Goal: Task Accomplishment & Management: Manage account settings

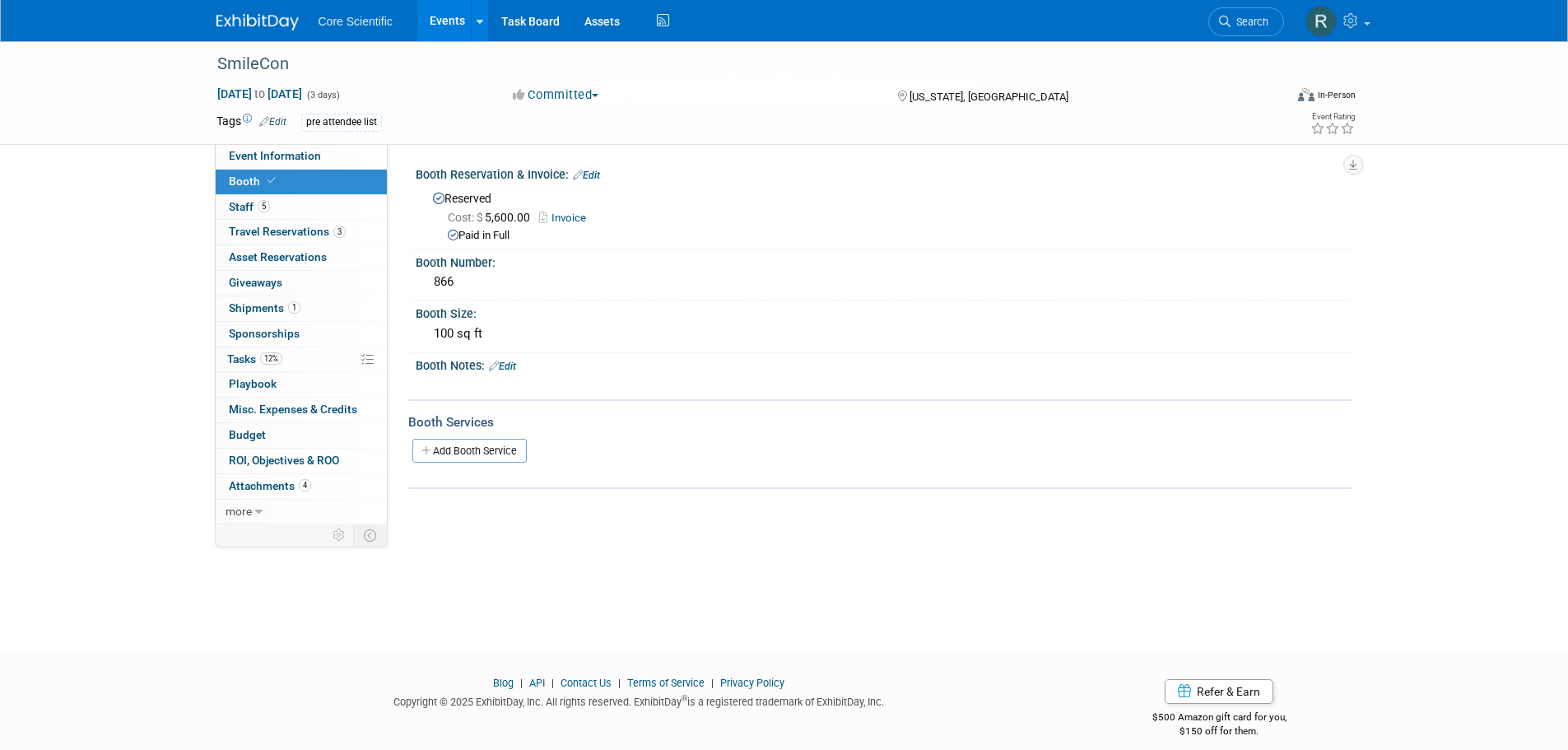
click at [274, 20] on img at bounding box center [257, 22] width 82 height 16
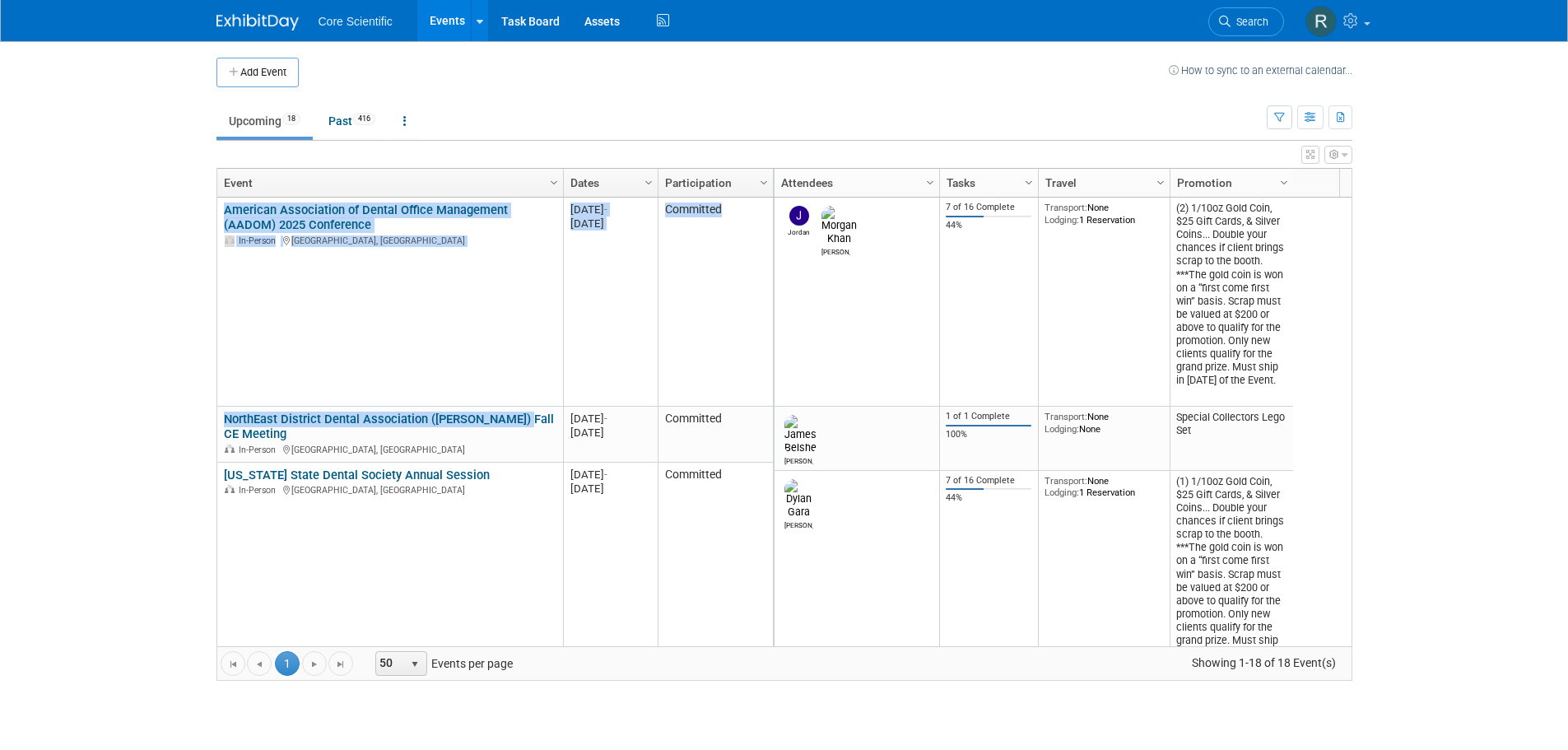
drag, startPoint x: 527, startPoint y: 419, endPoint x: 107, endPoint y: 426, distance: 420.1
click at [107, 426] on body "Core Scientific Events Add Event Bulk Upload Events Shareable Event Boards Rece…" at bounding box center [784, 375] width 1568 height 750
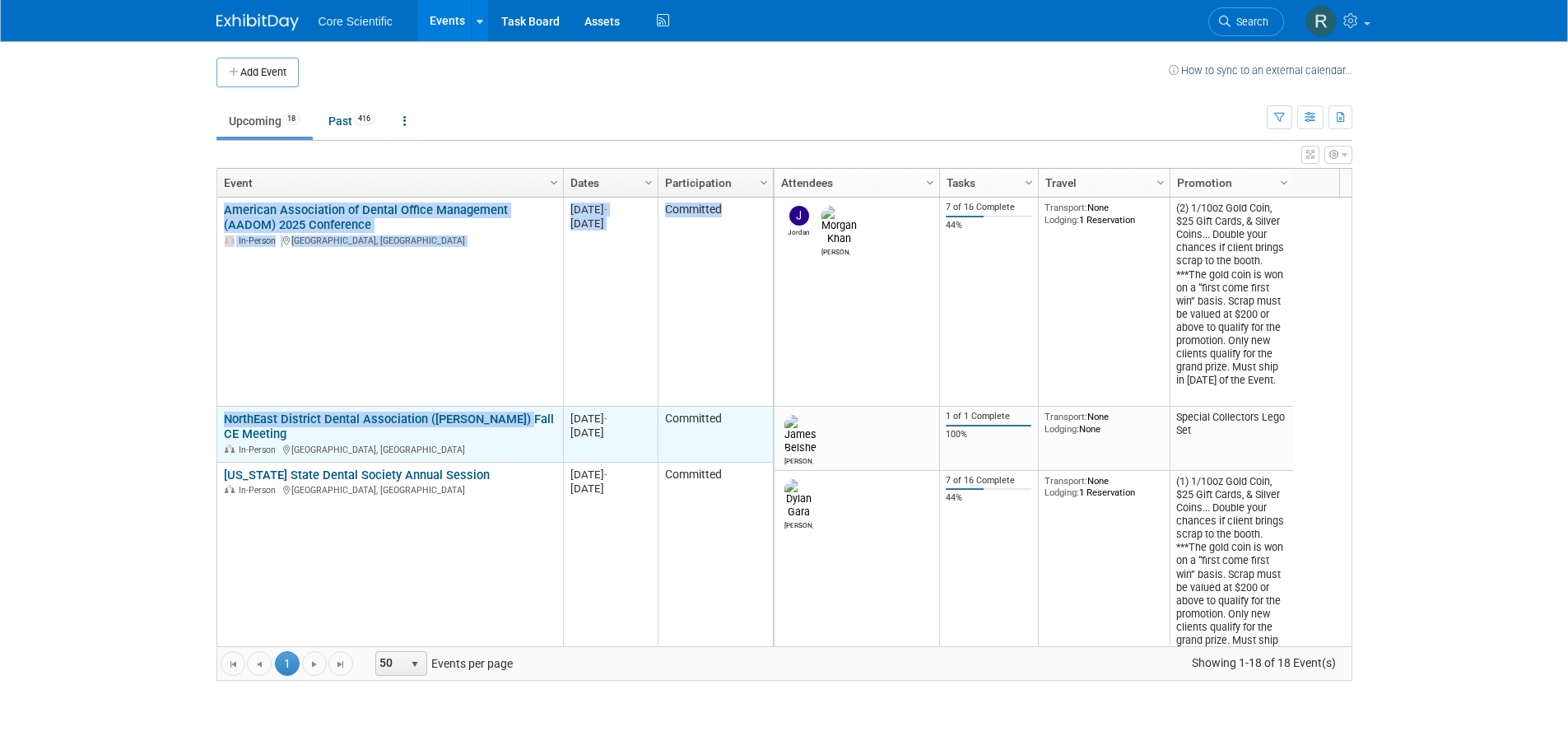
click at [264, 436] on link "NorthEast District Dental Association ([PERSON_NAME]) Fall CE Meeting" at bounding box center [388, 427] width 331 height 31
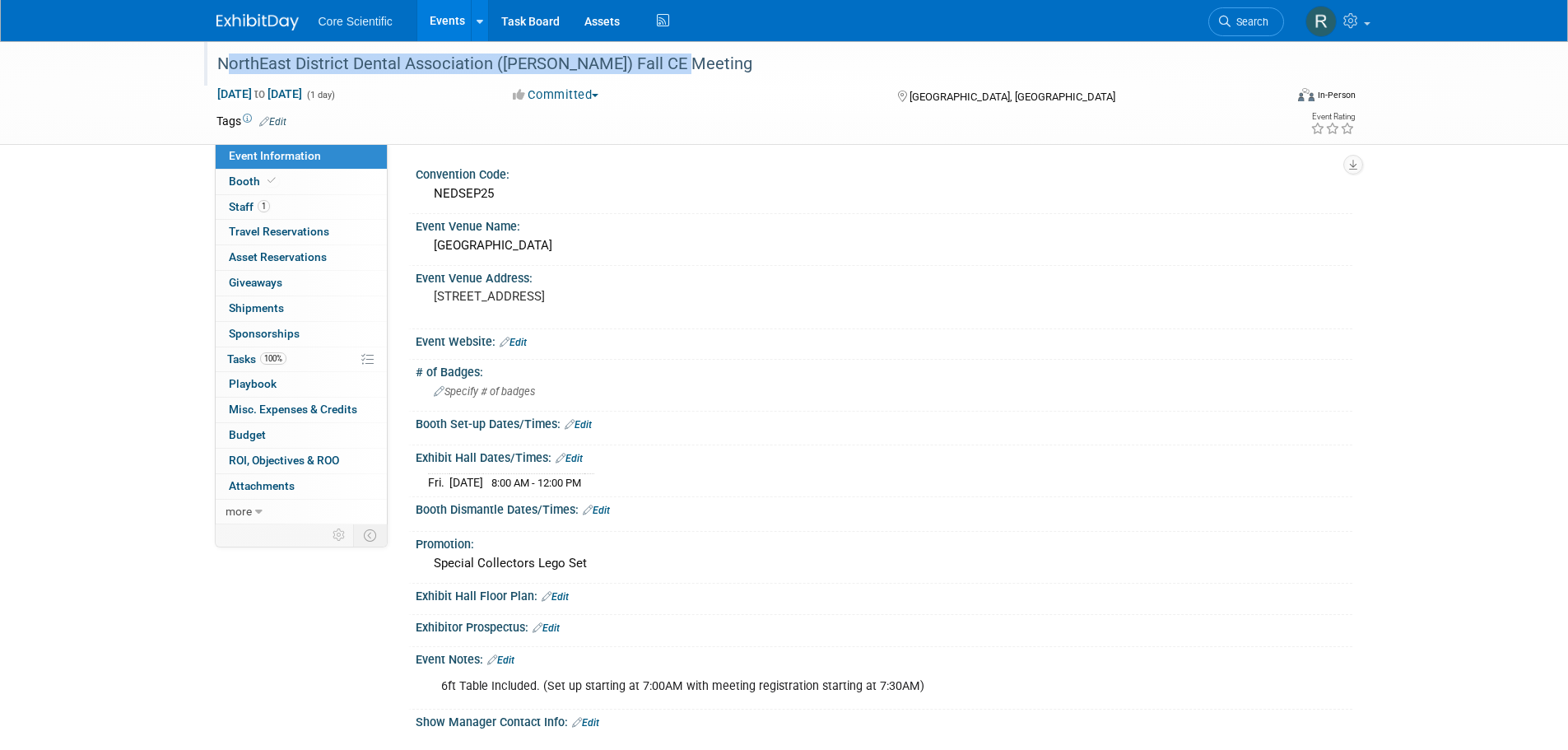
drag, startPoint x: 730, startPoint y: 55, endPoint x: 217, endPoint y: 75, distance: 513.4
click at [217, 75] on div "NorthEast District Dental Association ([PERSON_NAME]) Fall CE Meeting" at bounding box center [735, 64] width 1048 height 30
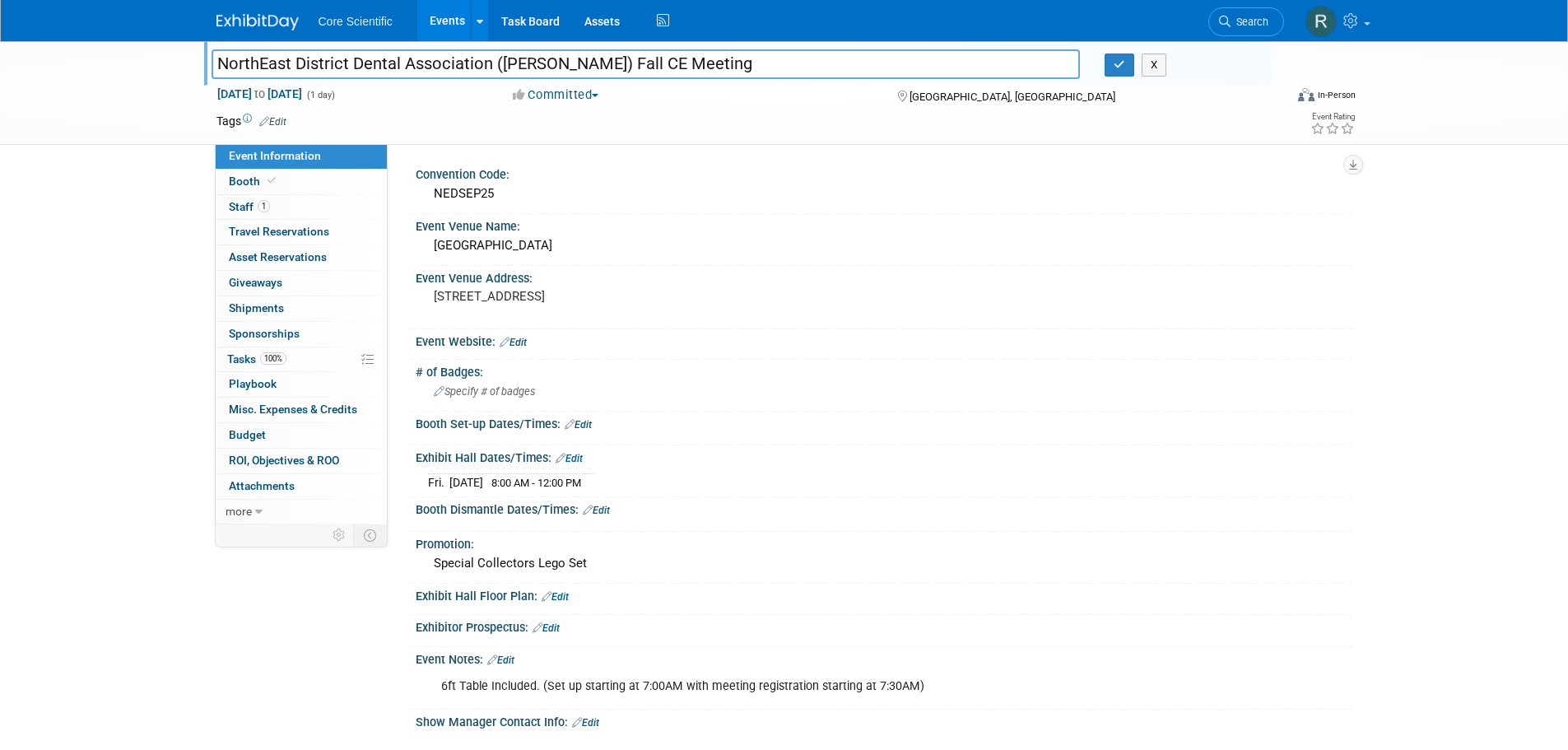
click at [580, 66] on input "NorthEast District Dental Association ([PERSON_NAME]) Fall CE Meeting" at bounding box center [647, 64] width 869 height 29
click at [1129, 64] on button "button" at bounding box center [1119, 66] width 30 height 23
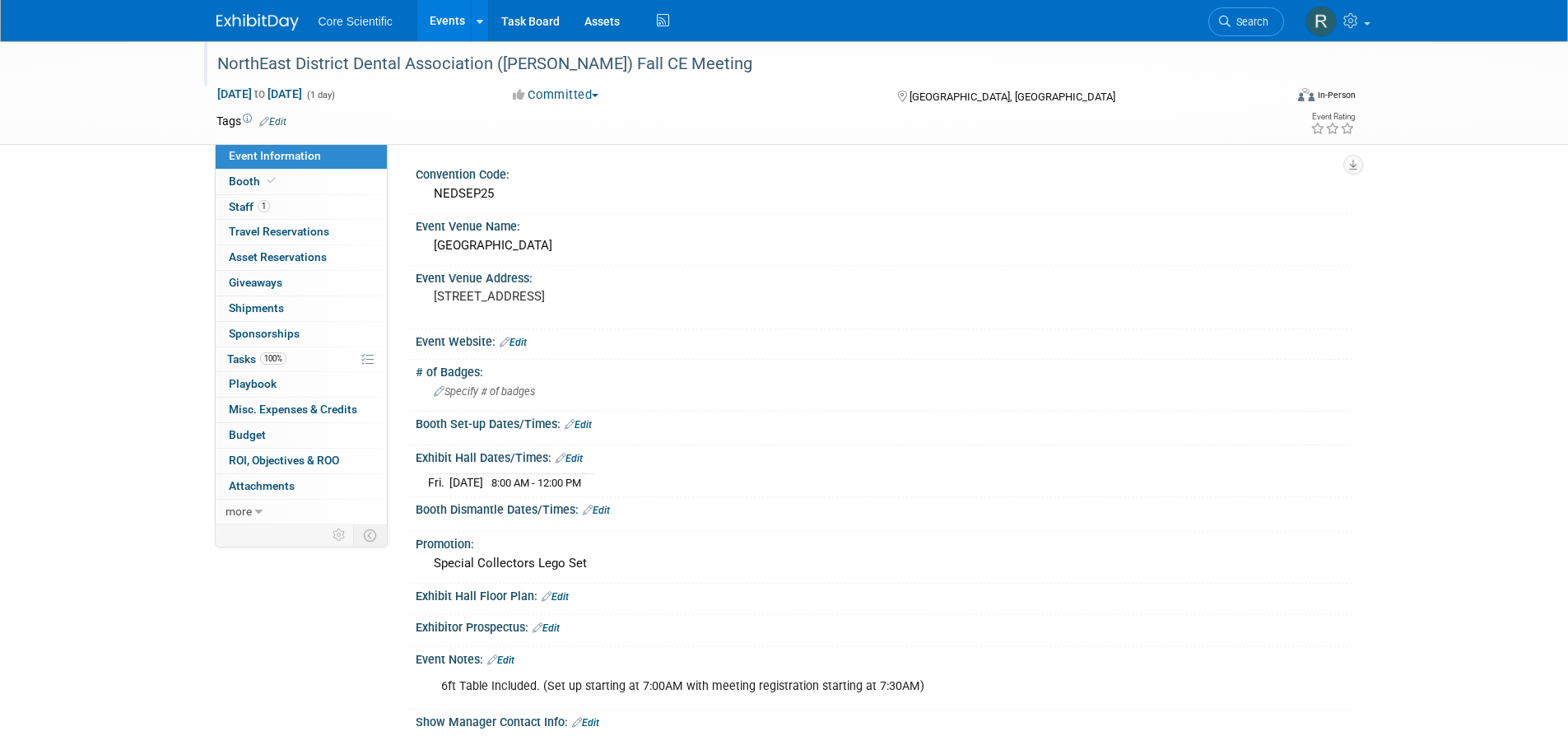
click at [288, 17] on img at bounding box center [257, 22] width 82 height 16
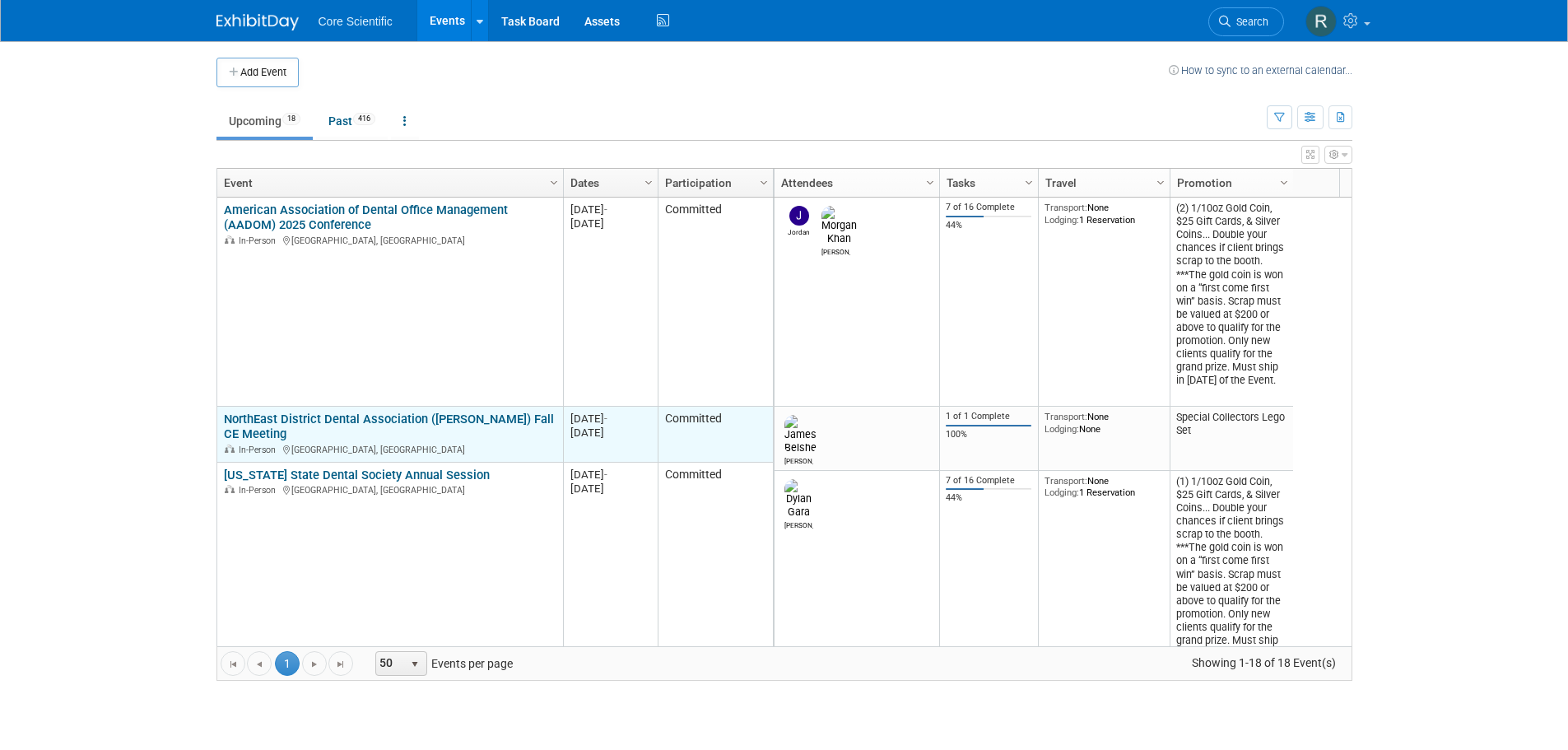
click at [304, 415] on link "NorthEast District Dental Association ([PERSON_NAME]) Fall CE Meeting" at bounding box center [388, 427] width 331 height 31
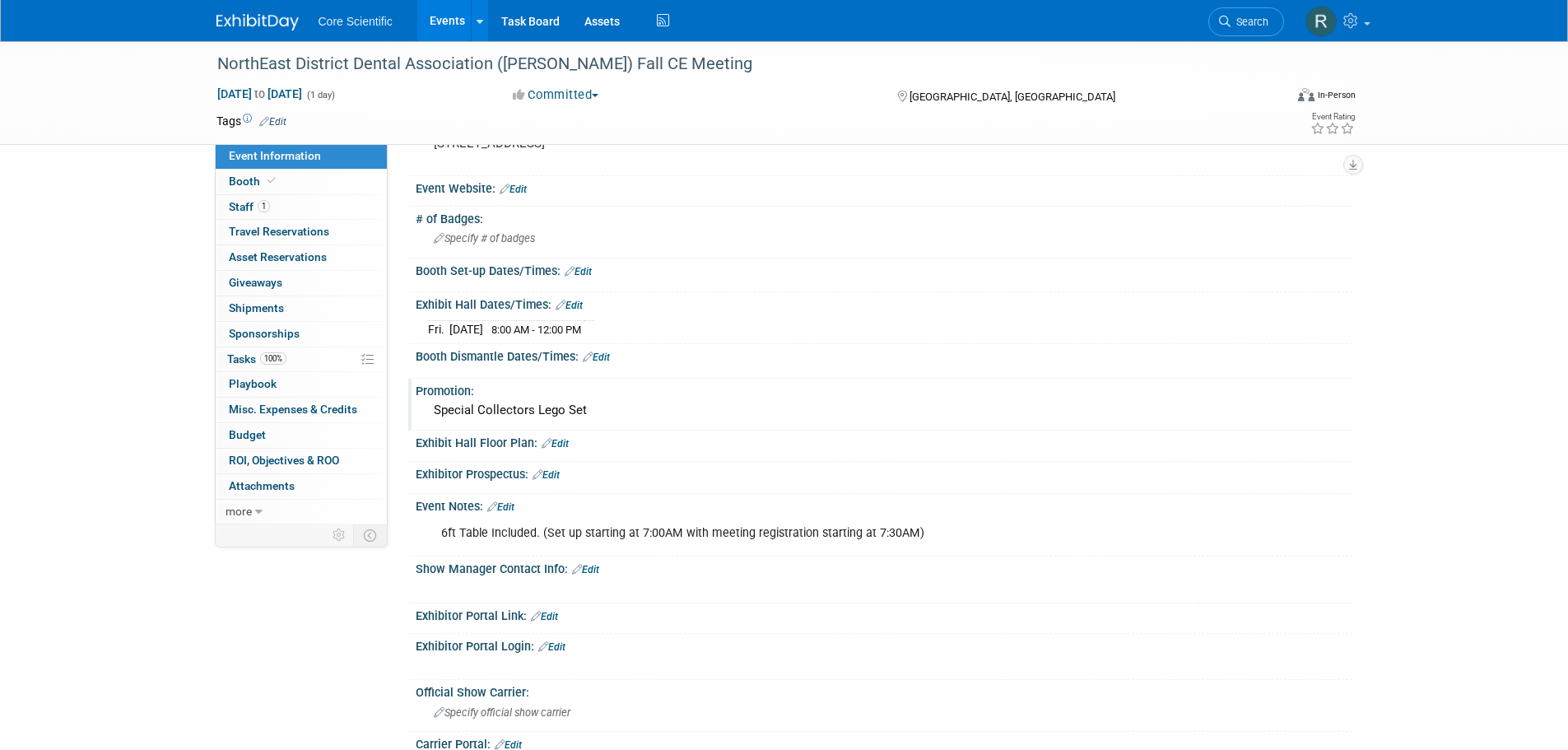
scroll to position [165, 0]
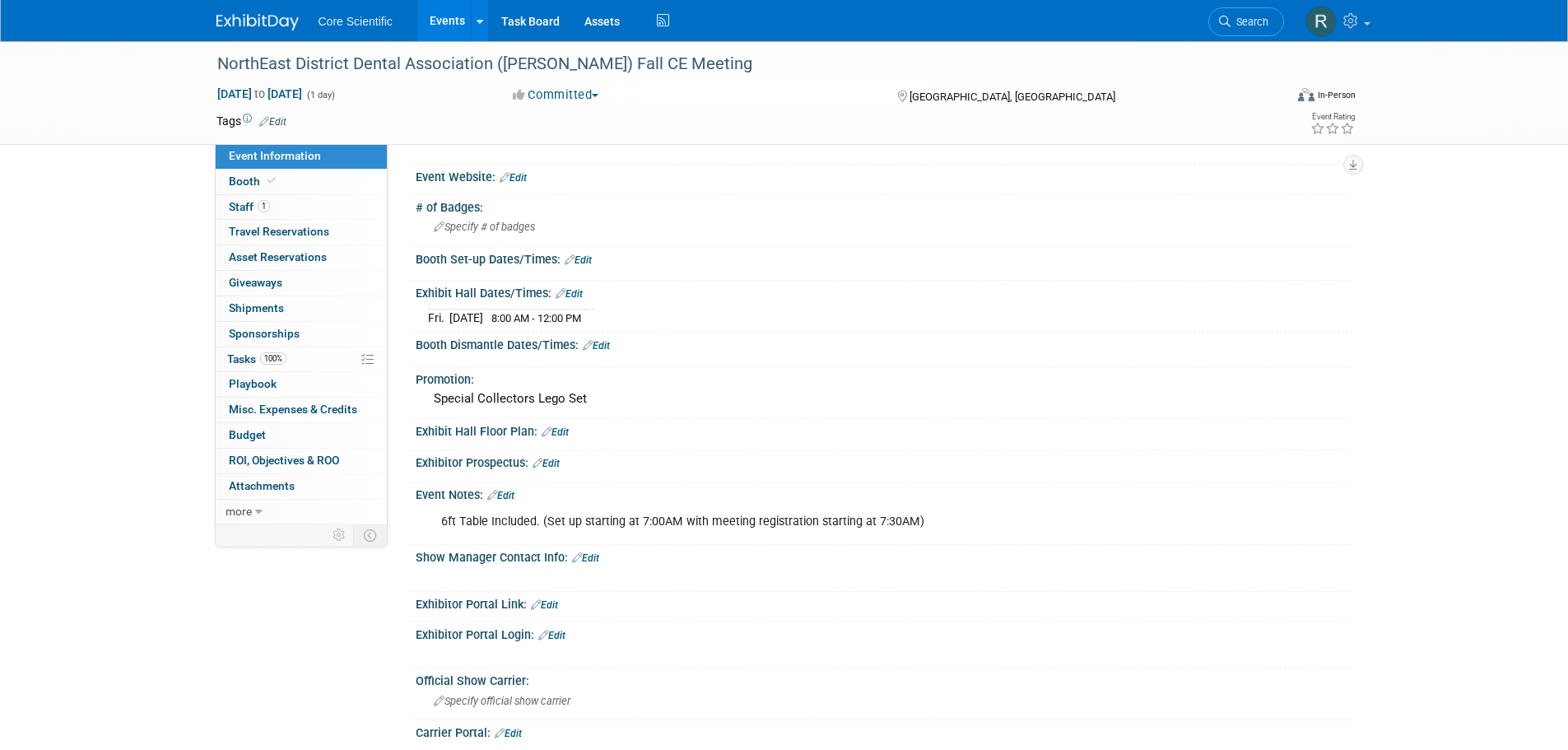
click at [511, 490] on link "Edit" at bounding box center [501, 496] width 27 height 12
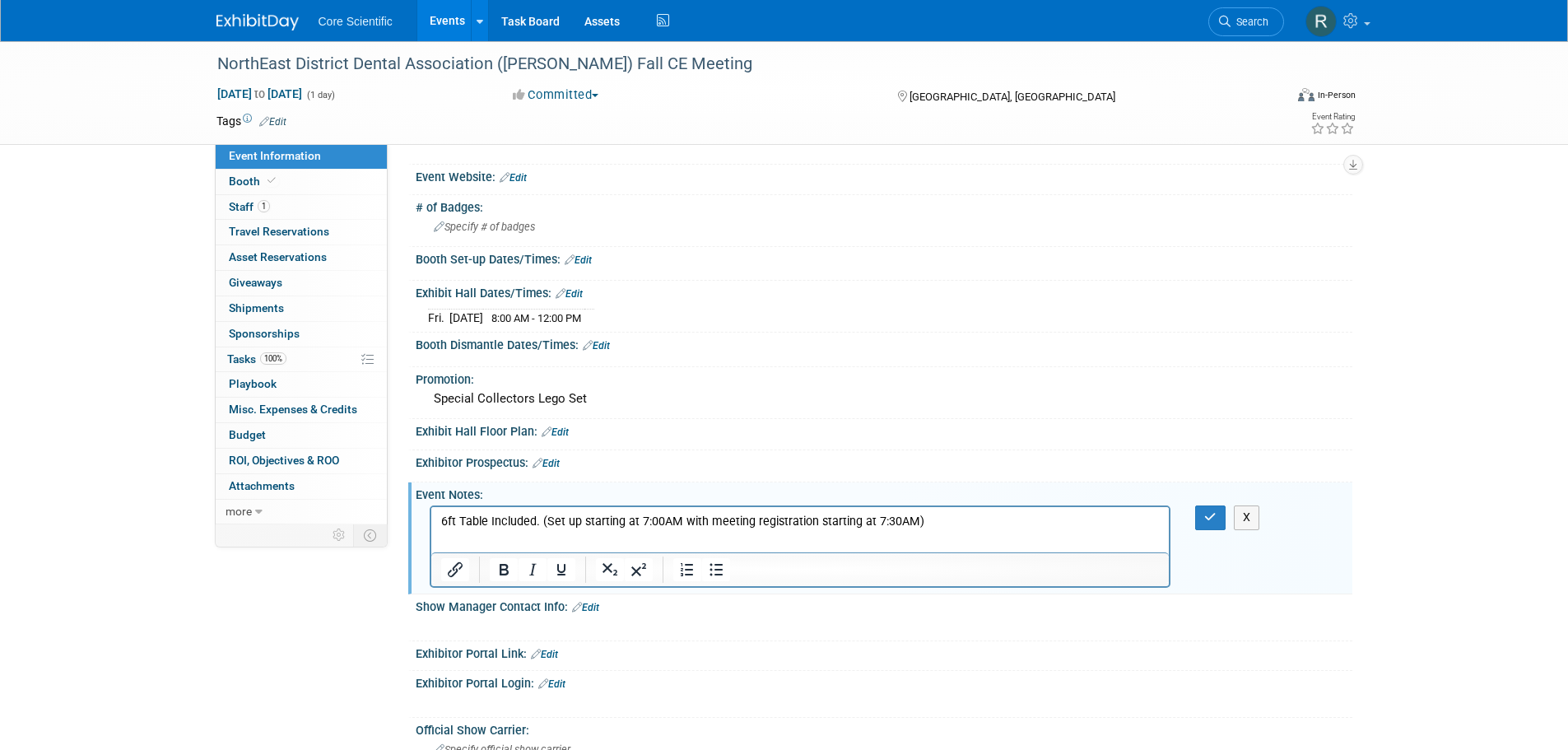
scroll to position [0, 0]
click at [979, 522] on p "6ft Table Included. (Set up starting at 7:00AM with meeting registration starti…" at bounding box center [800, 522] width 720 height 16
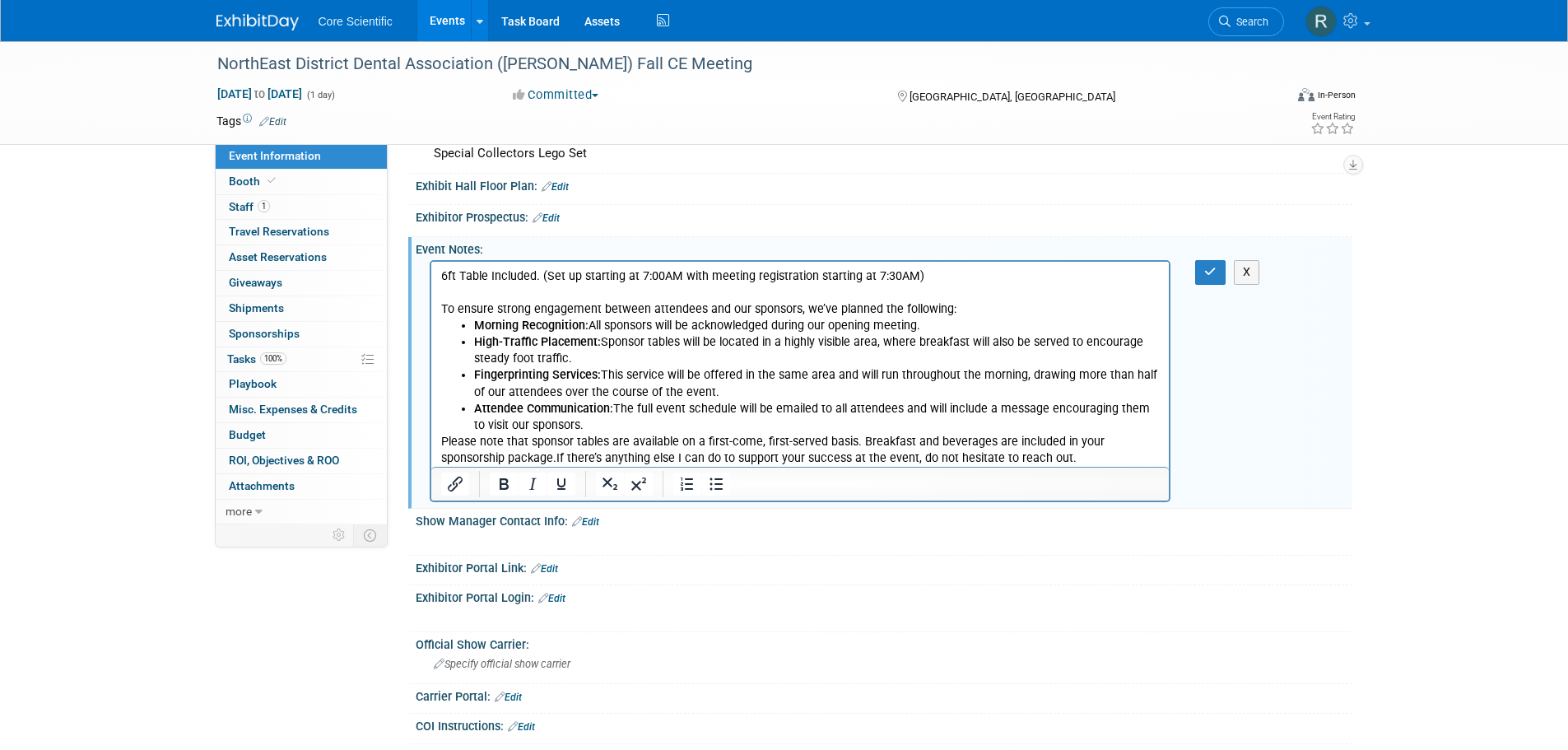
scroll to position [412, 0]
click at [1094, 452] on p "Please note that sponsor tables are available on a first-come, first-served bas…" at bounding box center [800, 448] width 720 height 33
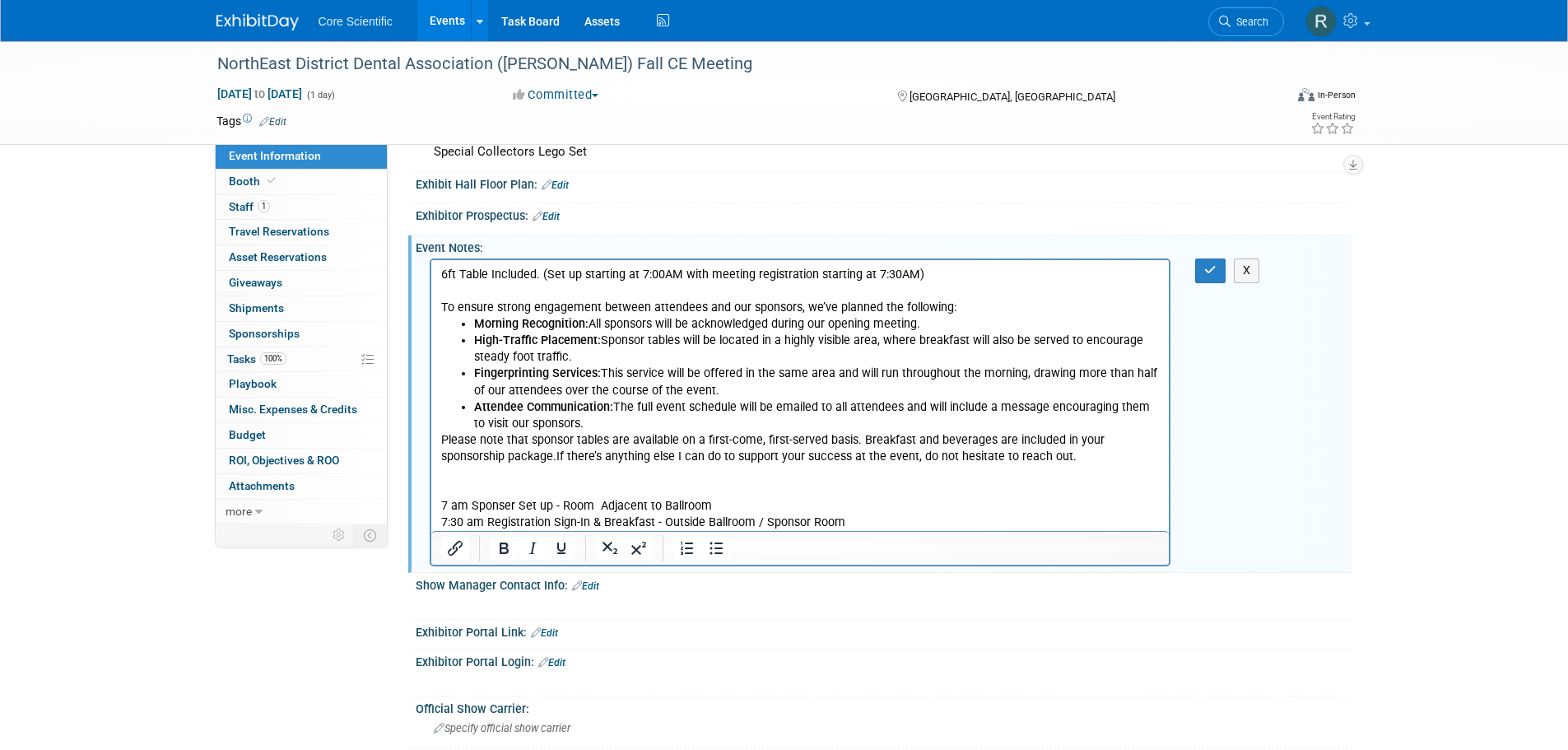
click at [872, 516] on p "7:30 am Registration Sign-In & Breakfast - Outside Ballroom / Sponsor Room" at bounding box center [800, 522] width 720 height 16
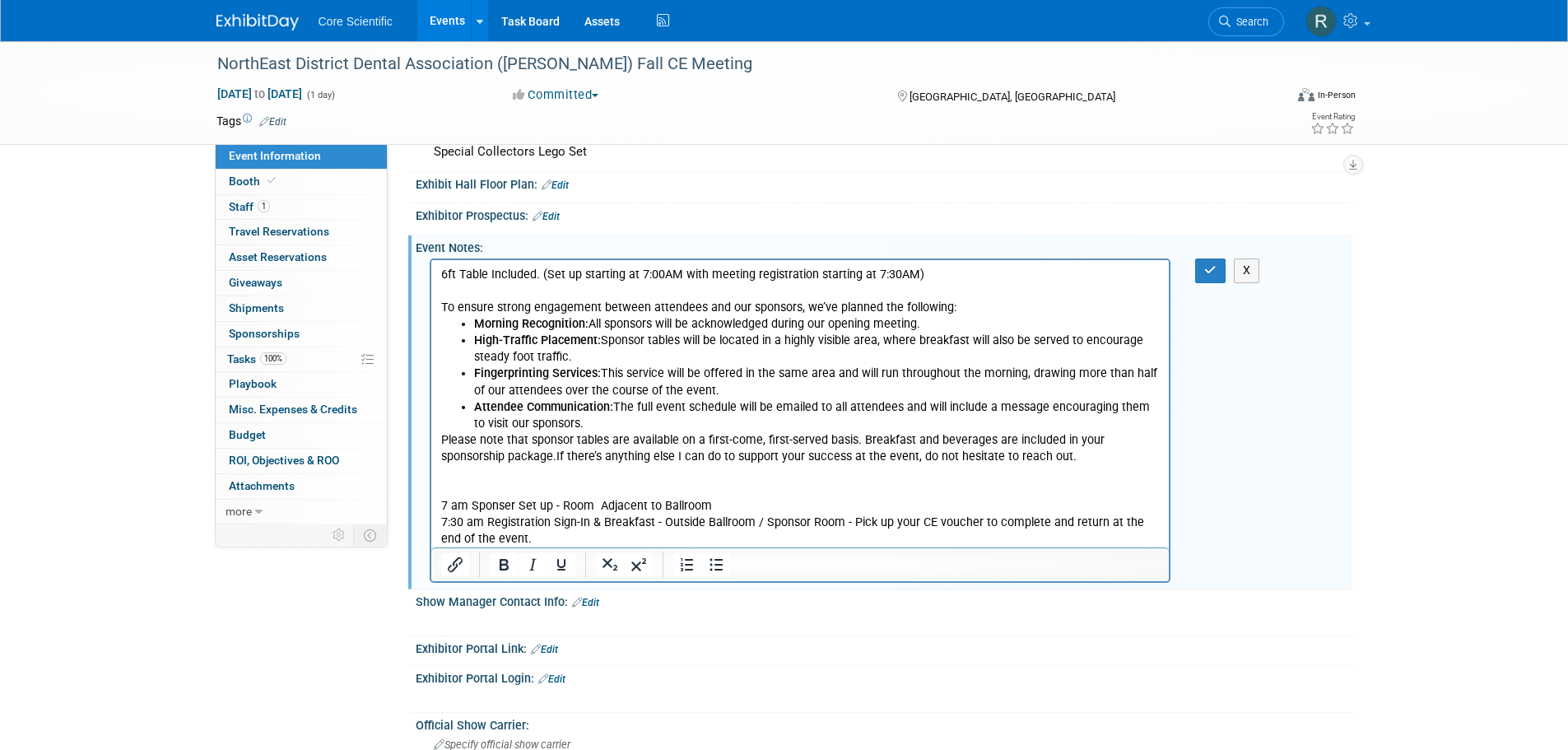
click at [522, 542] on p "7:30 am Registration Sign-In & Breakfast - Outside Ballroom / Sponsor Room - Pi…" at bounding box center [800, 531] width 720 height 33
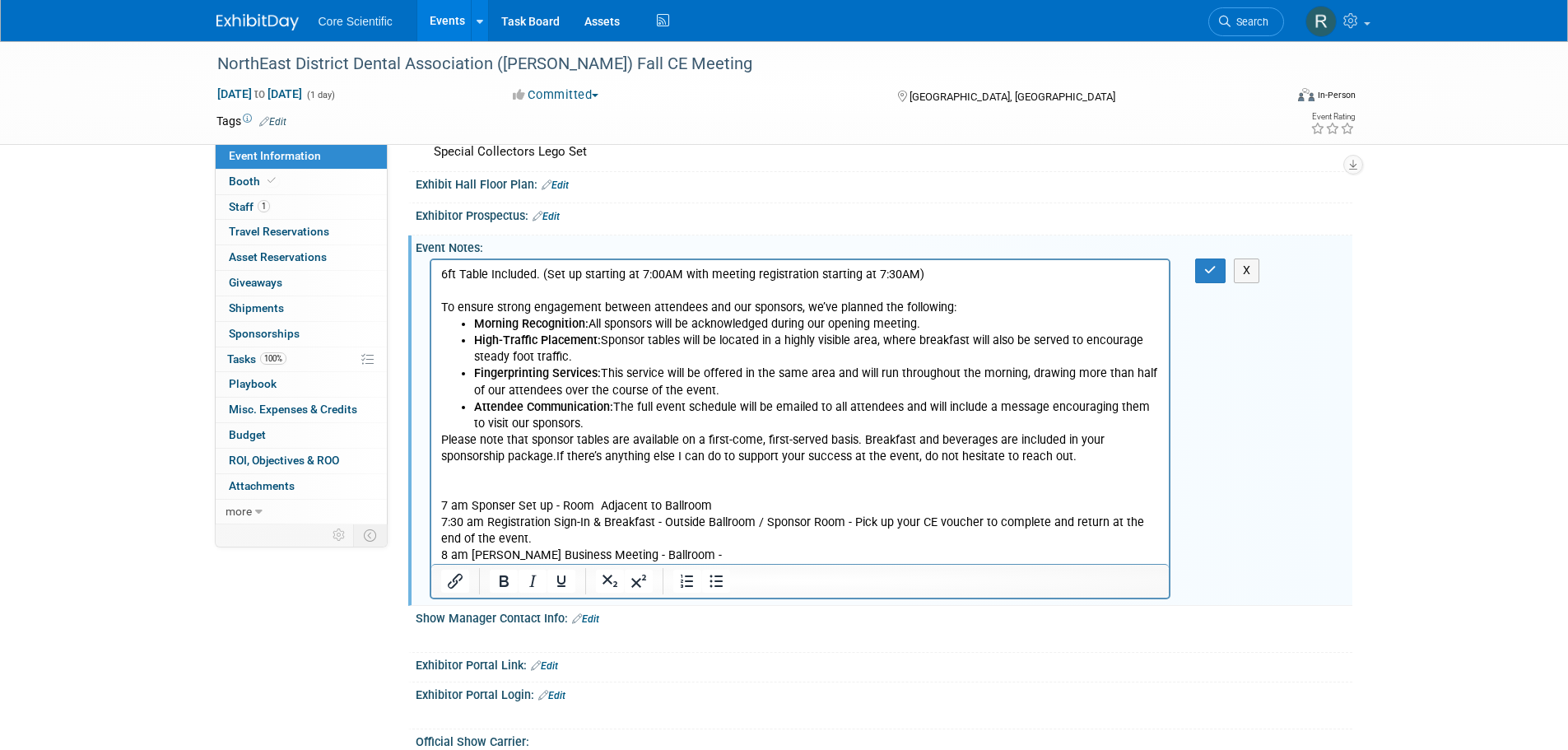
click at [702, 555] on p "8 am NEDDA Business Meeting - Ballroom -" at bounding box center [800, 555] width 720 height 16
click at [993, 558] on p "8 am NEDDA Business Meeting - Ballroom - Begins promptly—please be seated by 8:…" at bounding box center [800, 555] width 720 height 16
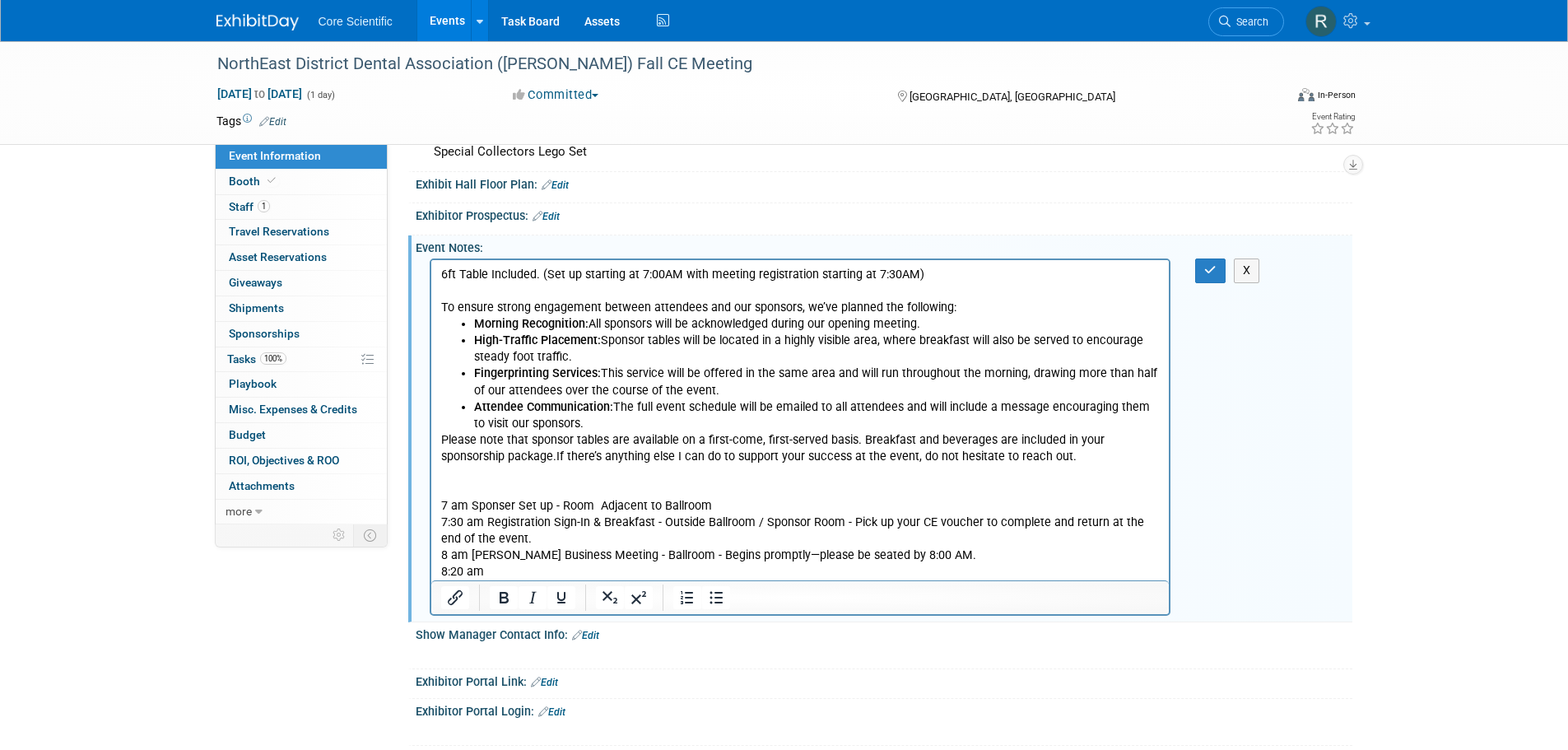
click at [527, 571] on p "8:20 am" at bounding box center [800, 572] width 720 height 16
click at [878, 567] on p "8:20 am Presentation: Dr. Jason Portnof - Prescribing Controlled Substances" at bounding box center [800, 572] width 720 height 16
drag, startPoint x: 913, startPoint y: 576, endPoint x: 843, endPoint y: 577, distance: 70.0
click at [843, 577] on p "8:20 am Presentation: Dr. Jason Portnof - Prescribing Controlled Substances - B…" at bounding box center [800, 572] width 720 height 16
click at [542, 600] on icon "Italic" at bounding box center [532, 598] width 19 height 19
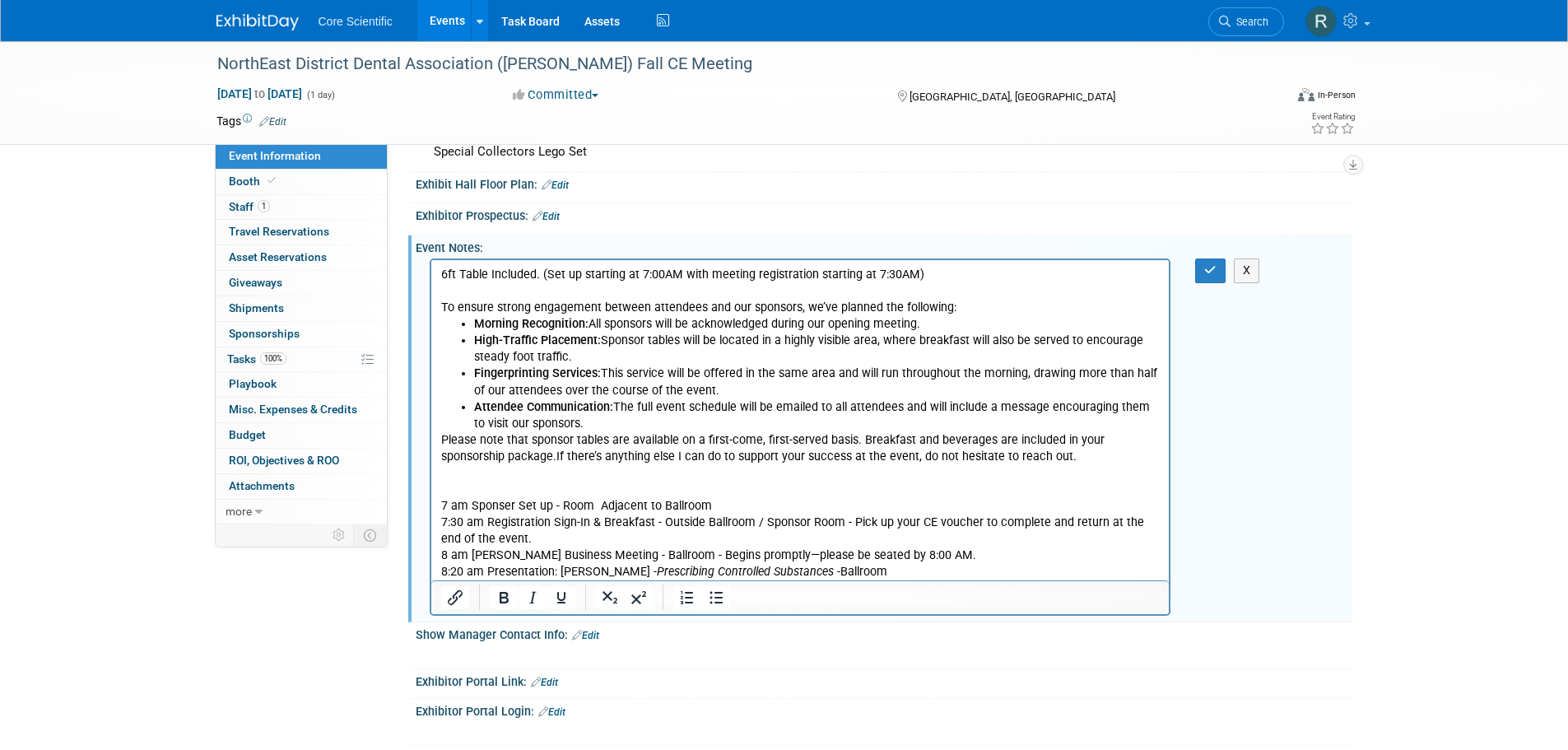
click at [925, 573] on p "8:20 am Presentation: Dr. Jason Portnof - Prescribing Controlled Substances - B…" at bounding box center [800, 572] width 720 height 16
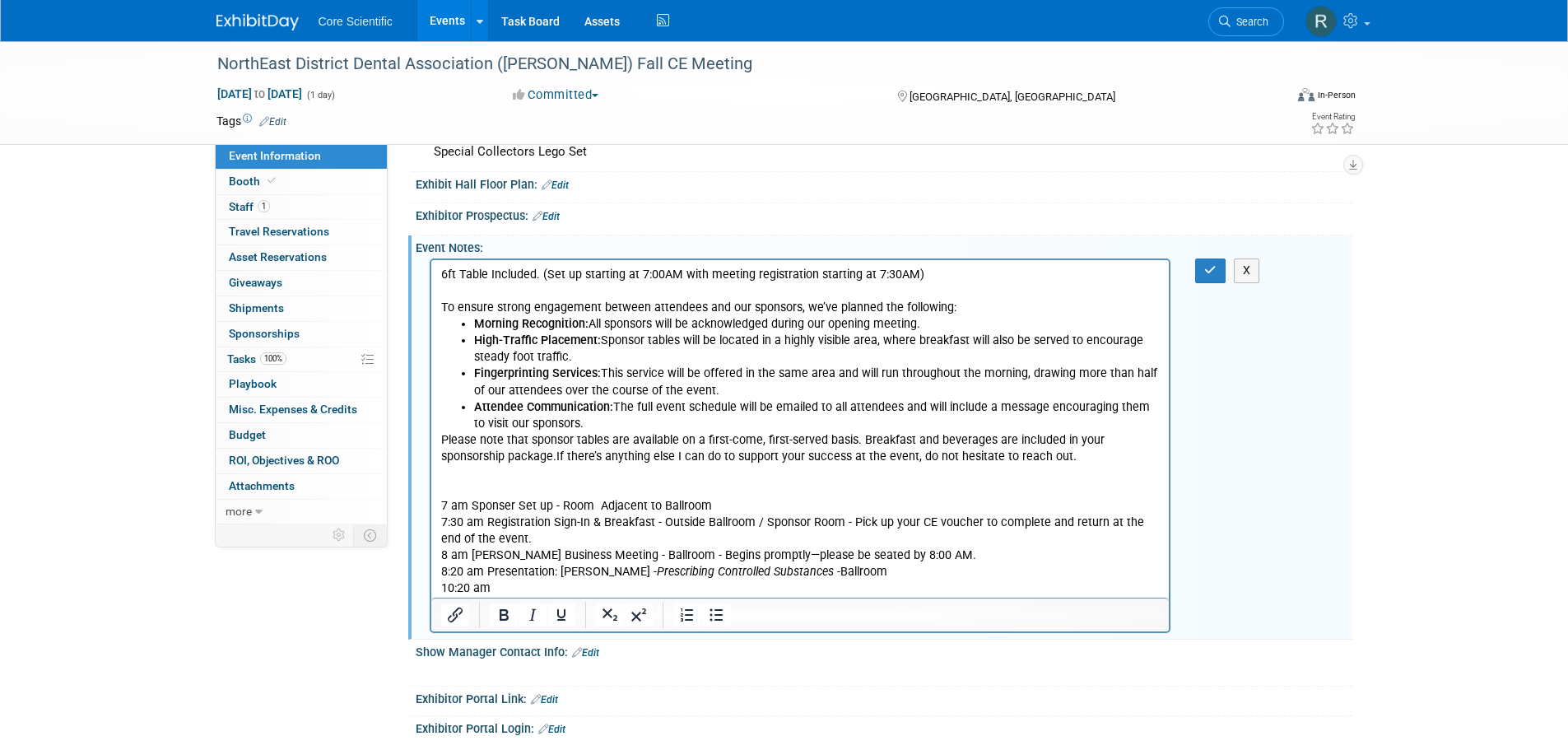
click at [639, 591] on p "10:20 am" at bounding box center [800, 588] width 720 height 16
click at [753, 588] on p "10:20 am Presentation: Ms. Debbie Hill - Medical Errors" at bounding box center [800, 588] width 720 height 16
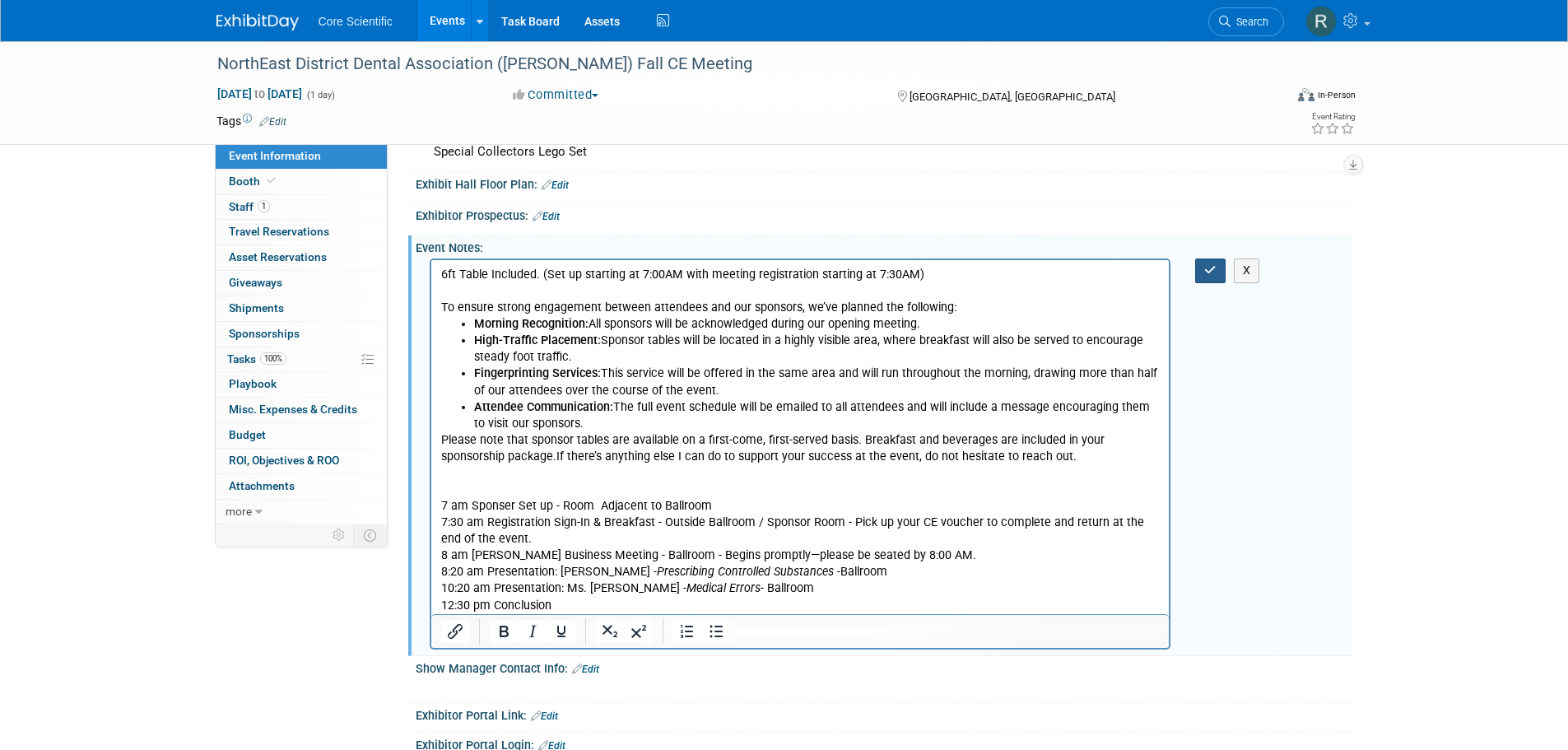
click at [1205, 275] on icon "button" at bounding box center [1210, 270] width 13 height 12
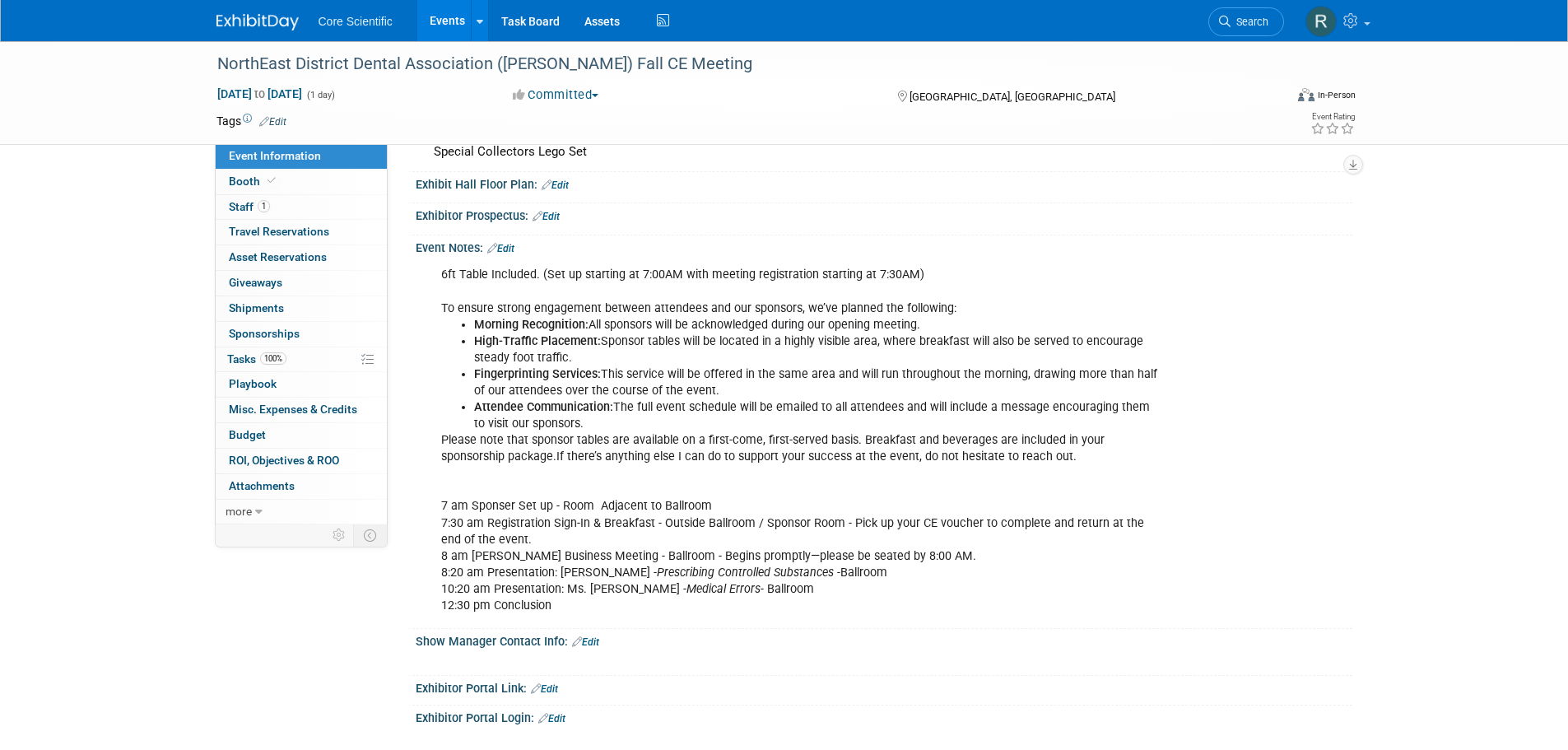
click at [1219, 683] on div "Exhibitor Portal Link: Edit" at bounding box center [884, 686] width 937 height 21
click at [241, 10] on link at bounding box center [268, 14] width 102 height 13
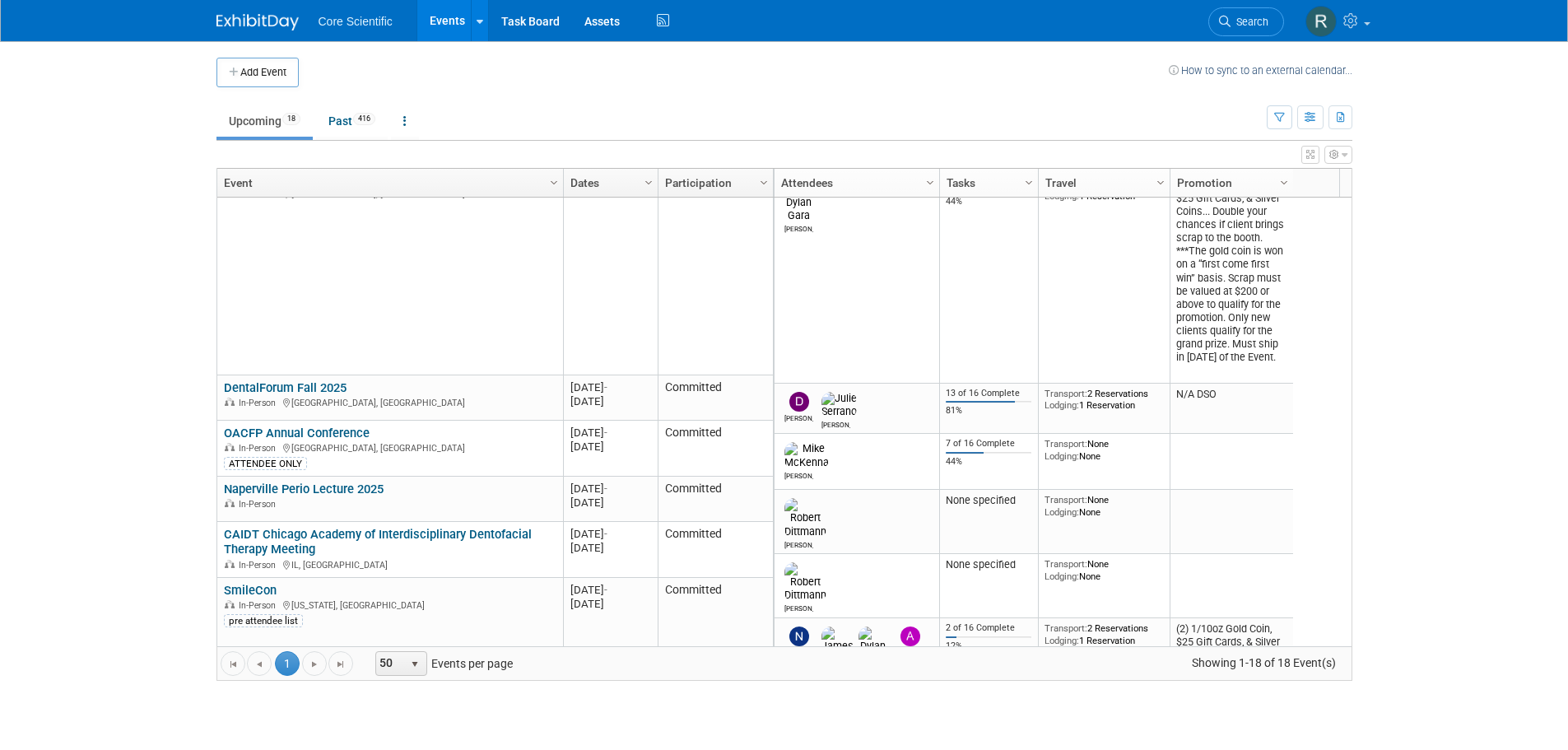
scroll to position [395, 0]
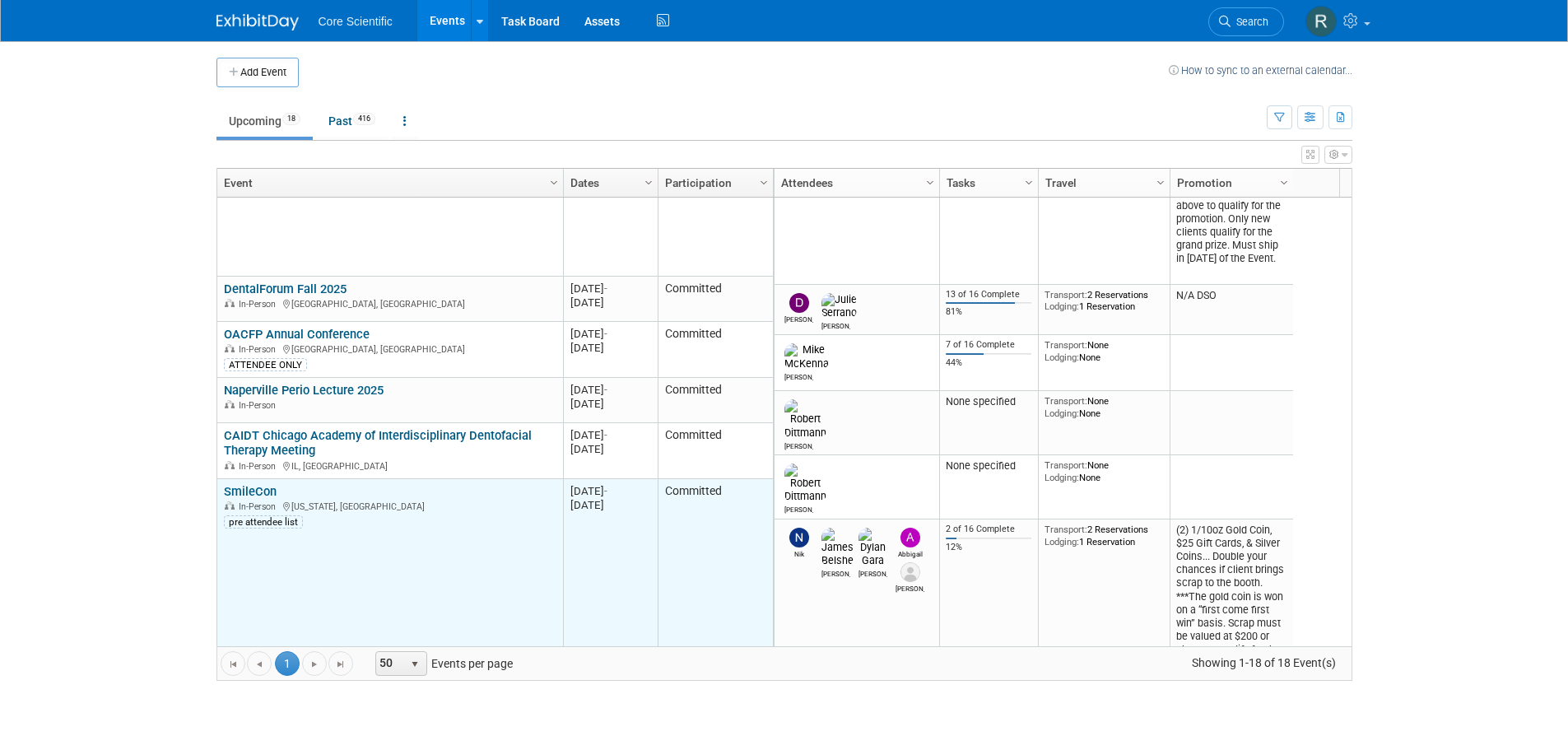
click at [262, 491] on link "SmileCon" at bounding box center [250, 491] width 53 height 14
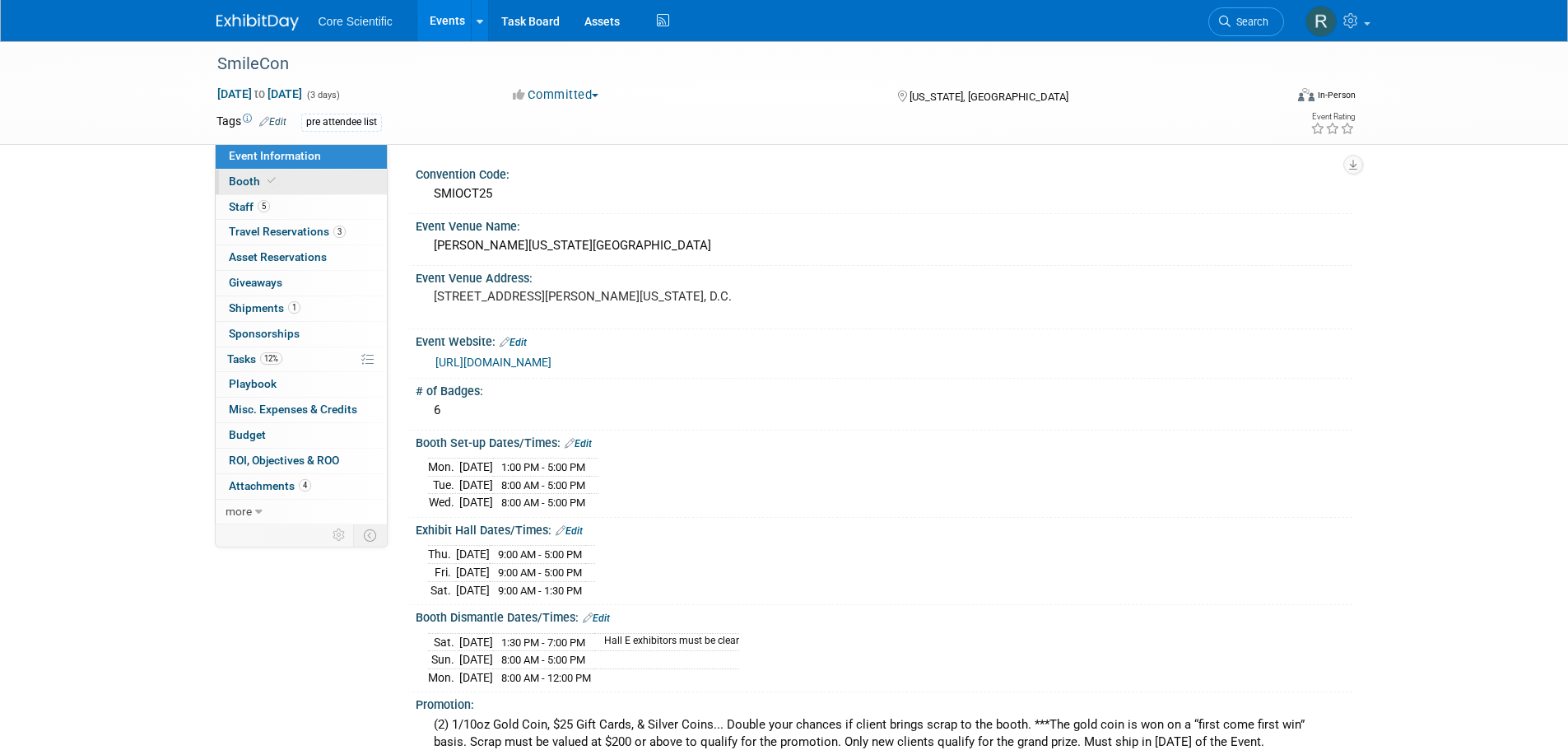
click at [242, 177] on span "Booth" at bounding box center [253, 181] width 50 height 13
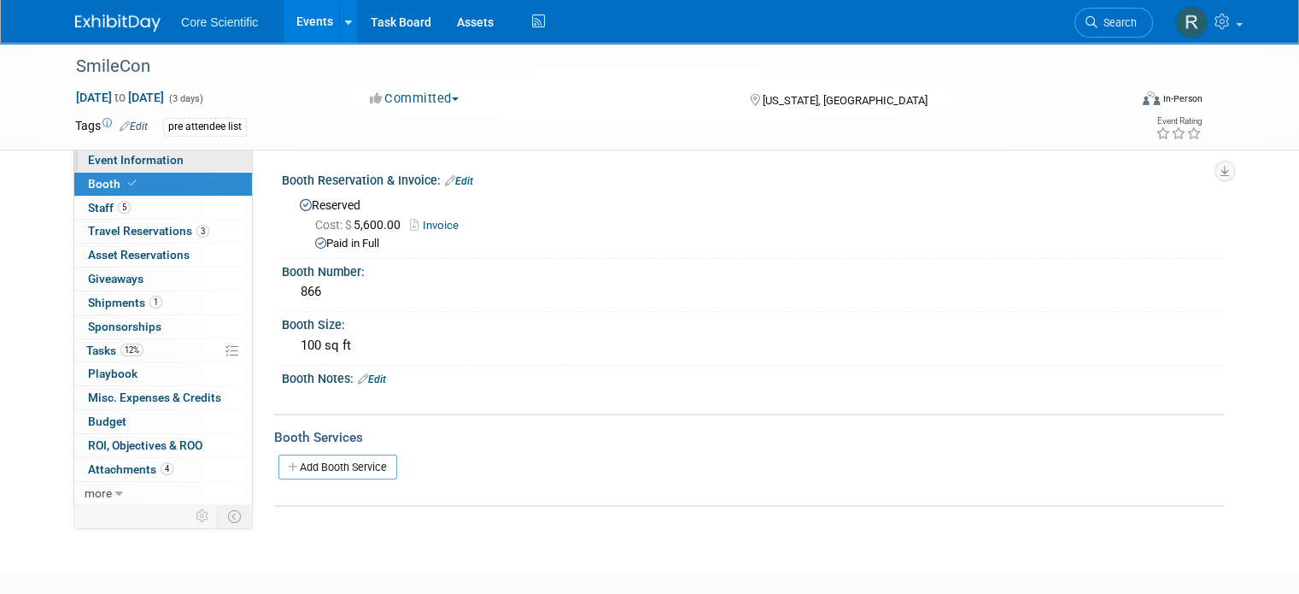
click at [202, 157] on link "Event Information" at bounding box center [163, 160] width 178 height 23
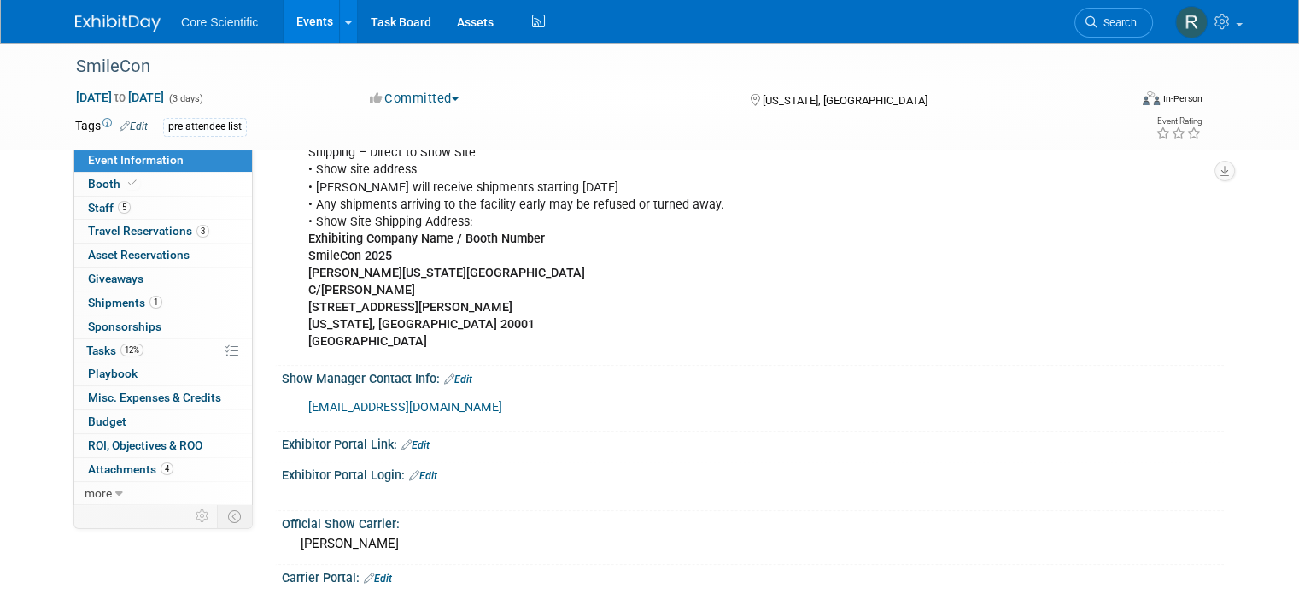
scroll to position [1281, 0]
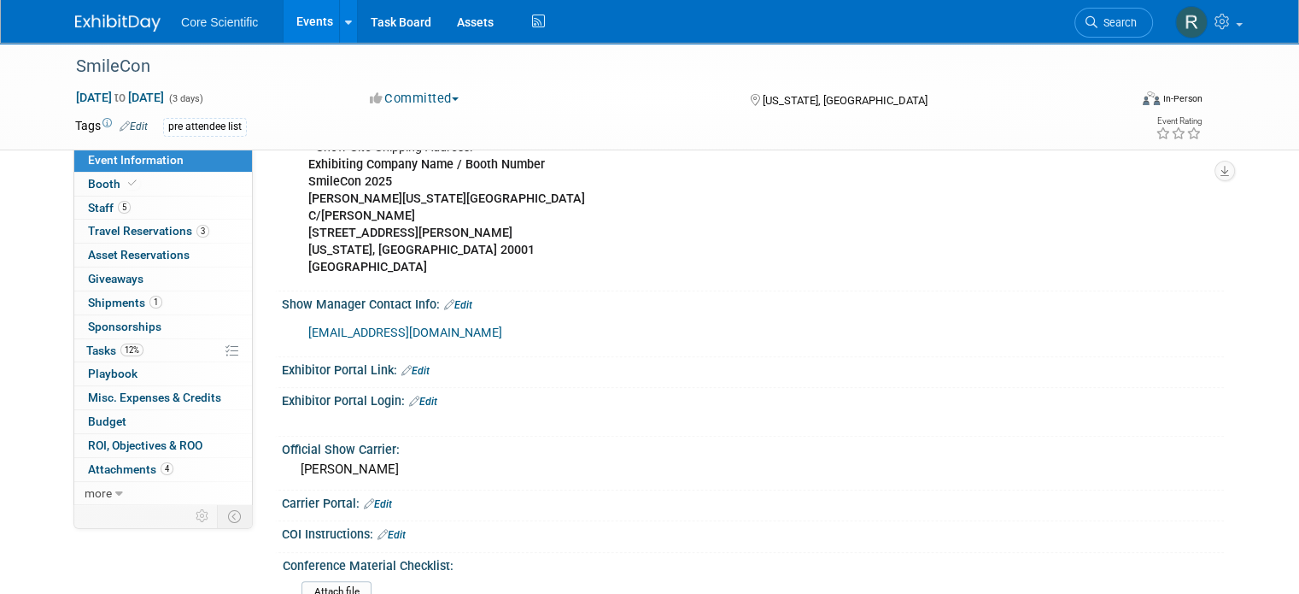
click at [407, 365] on link "Edit" at bounding box center [415, 371] width 28 height 12
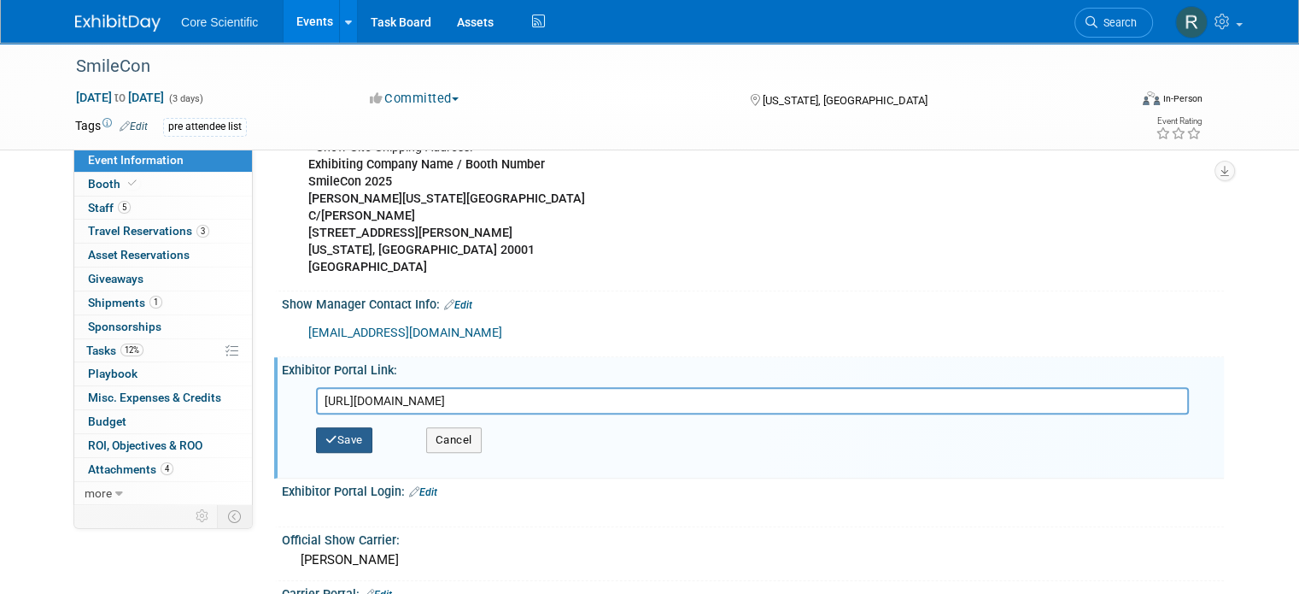
type input "https://smithbucklin.expocad.com/Exhibitor/ResourceCenter"
click at [348, 427] on button "Save" at bounding box center [344, 440] width 56 height 26
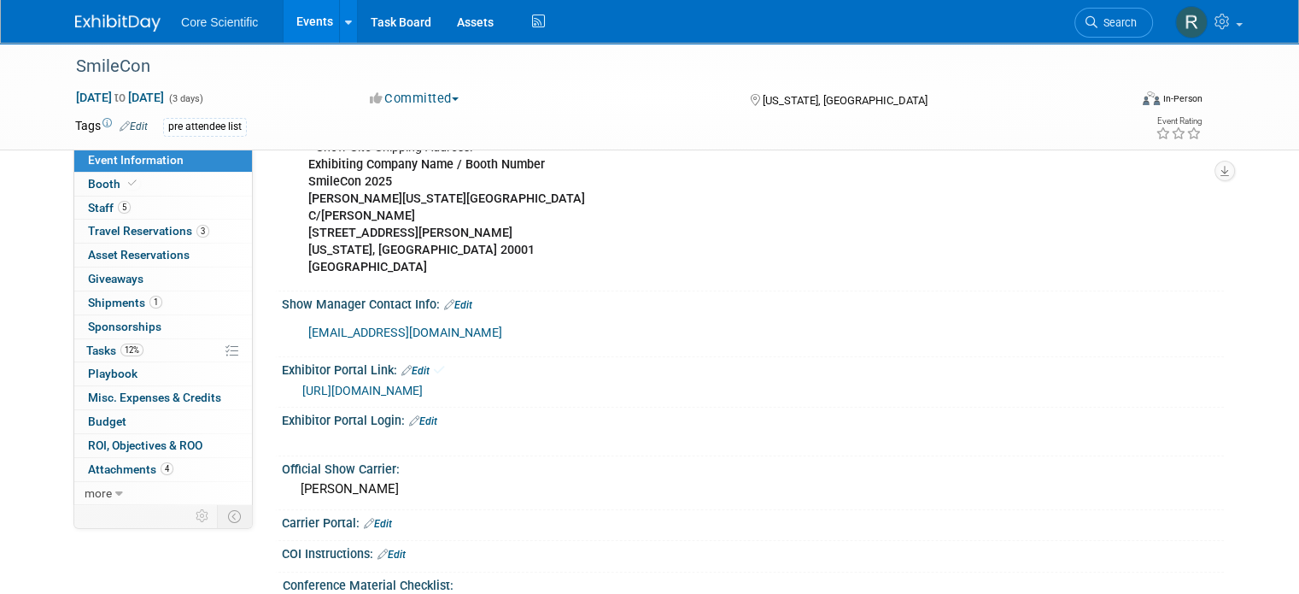
click at [413, 415] on link "Edit" at bounding box center [423, 421] width 28 height 12
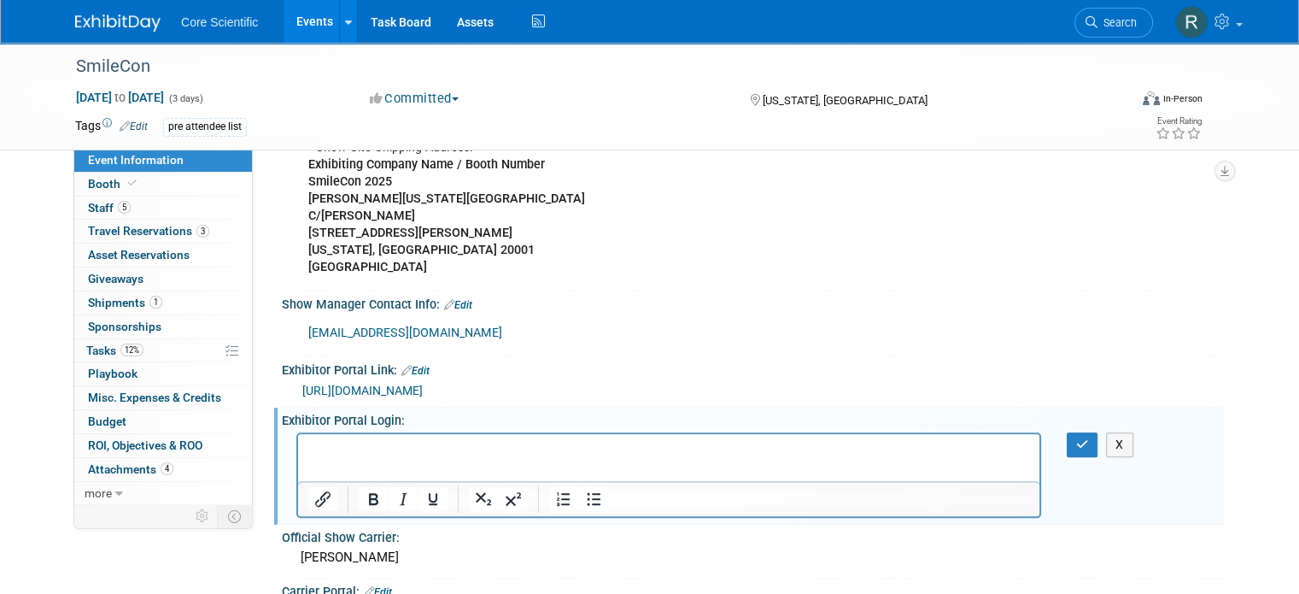
scroll to position [0, 0]
click at [318, 448] on p "Rich Text Area. Press ALT-0 for help." at bounding box center [669, 448] width 722 height 17
click at [343, 457] on html "alissa@core-scientific.com" at bounding box center [668, 445] width 741 height 24
click at [468, 448] on p "alissa@core-scientific.com" at bounding box center [669, 448] width 722 height 17
click at [342, 473] on p "Rich Text Area. Press ALT-0 for help." at bounding box center [669, 465] width 722 height 17
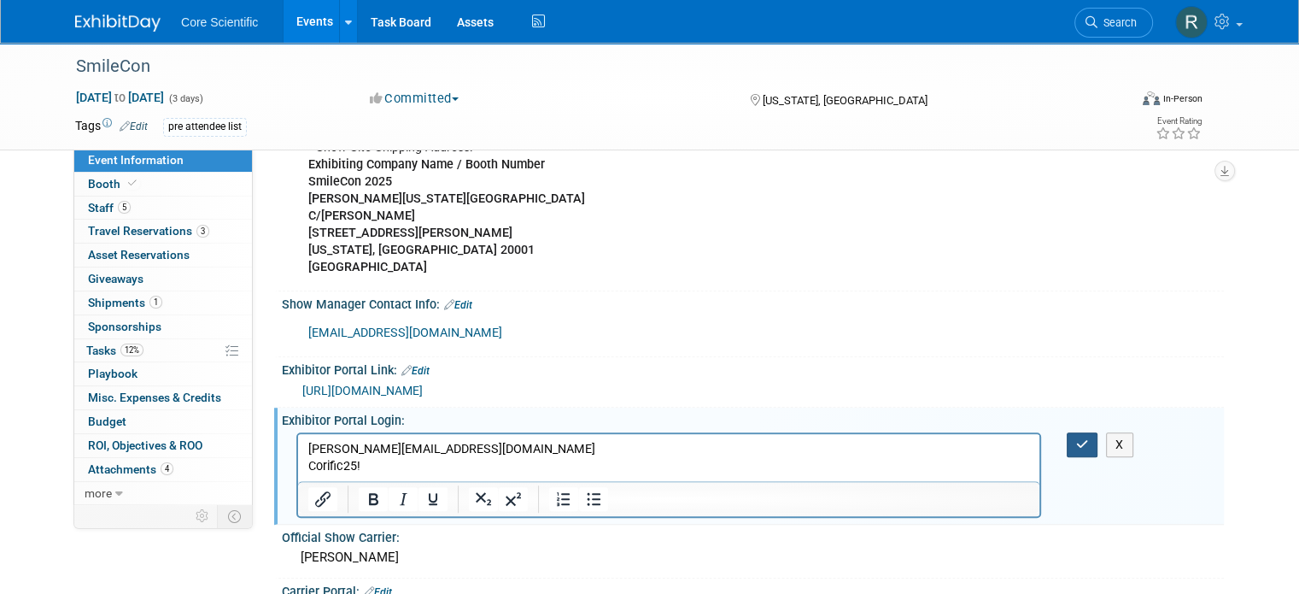
click at [1092, 432] on button "button" at bounding box center [1083, 444] width 32 height 25
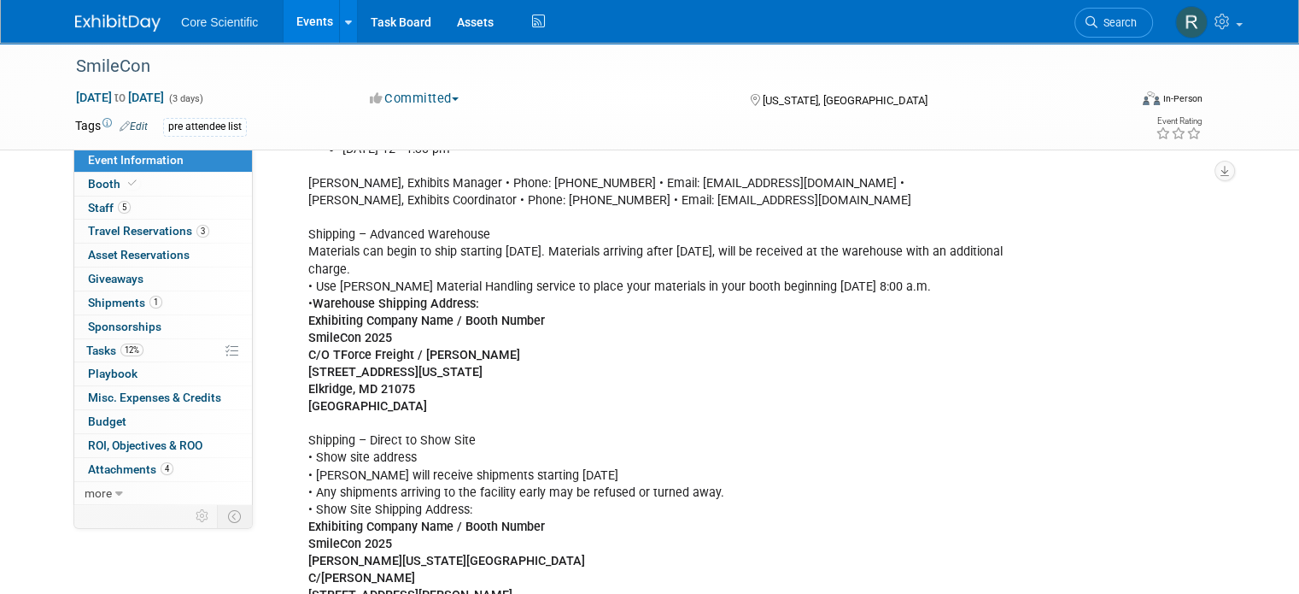
scroll to position [854, 0]
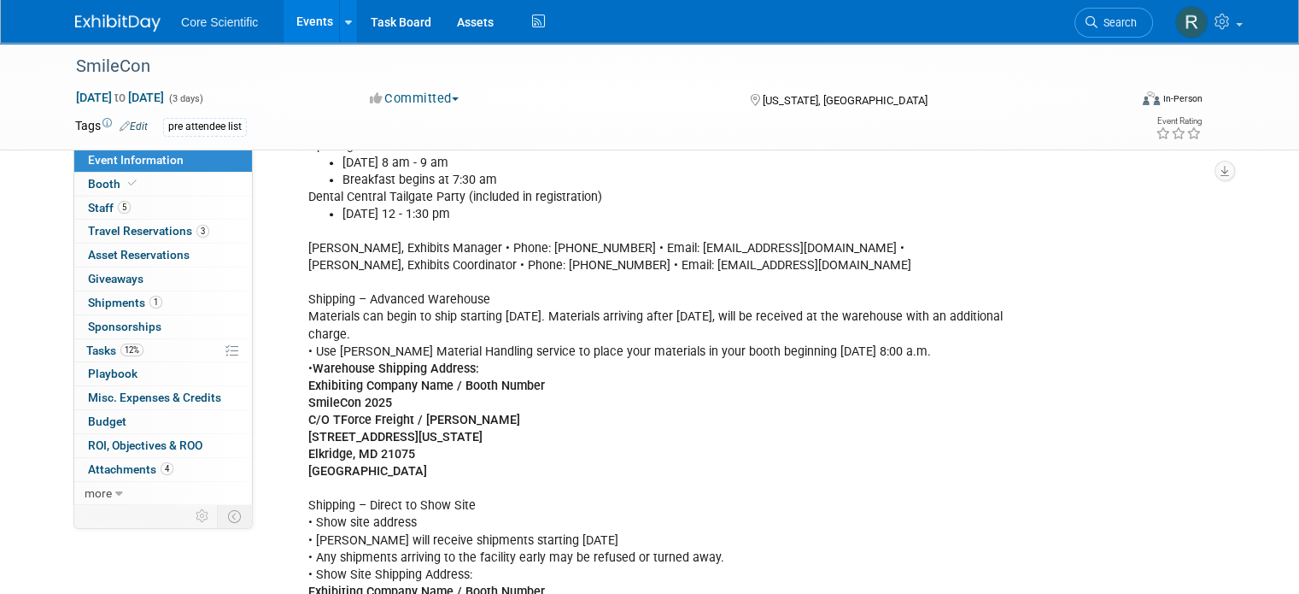
click at [127, 159] on span "Event Information" at bounding box center [136, 160] width 96 height 14
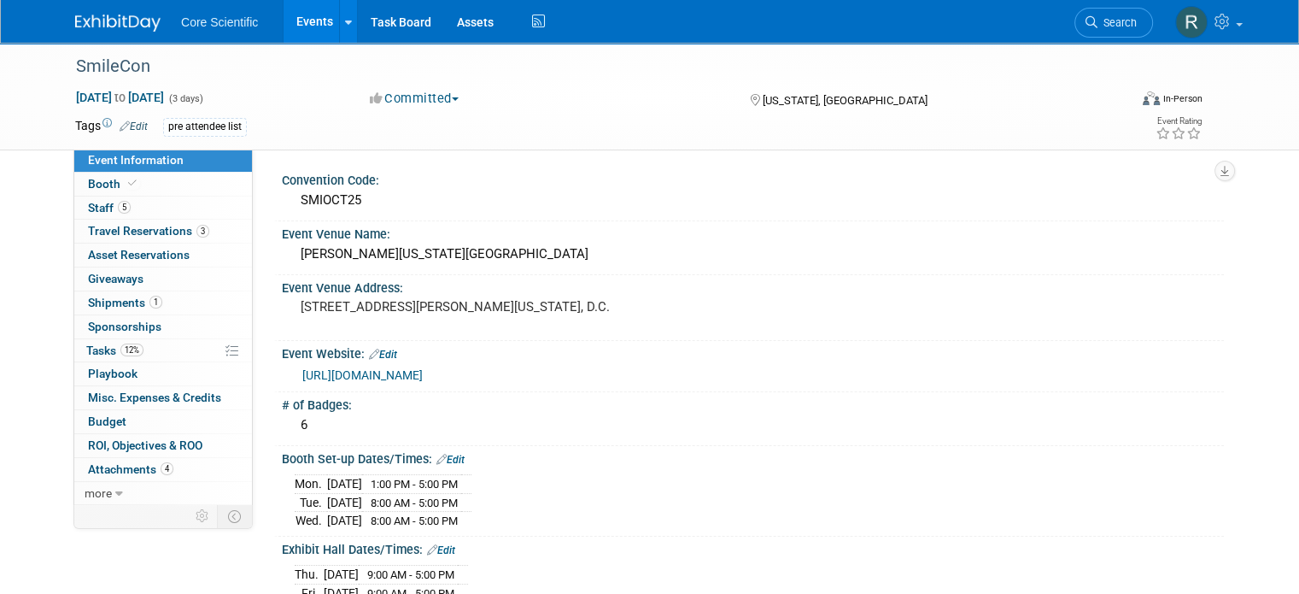
click at [119, 18] on img at bounding box center [117, 23] width 85 height 17
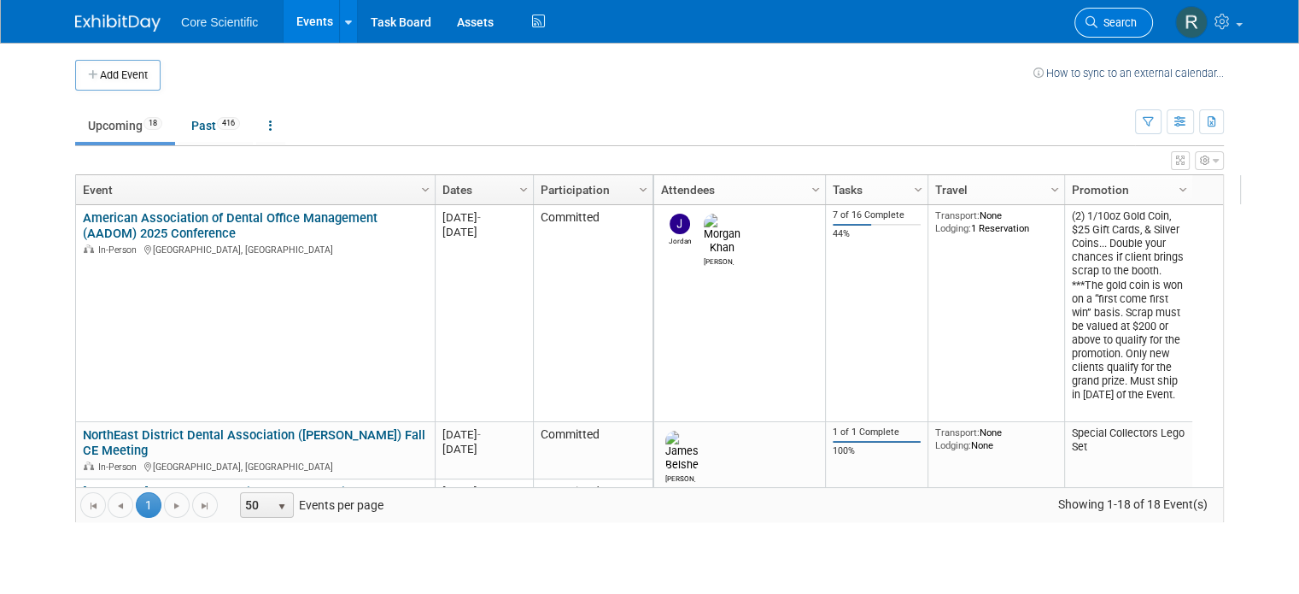
click at [1137, 21] on span "Search" at bounding box center [1117, 22] width 39 height 13
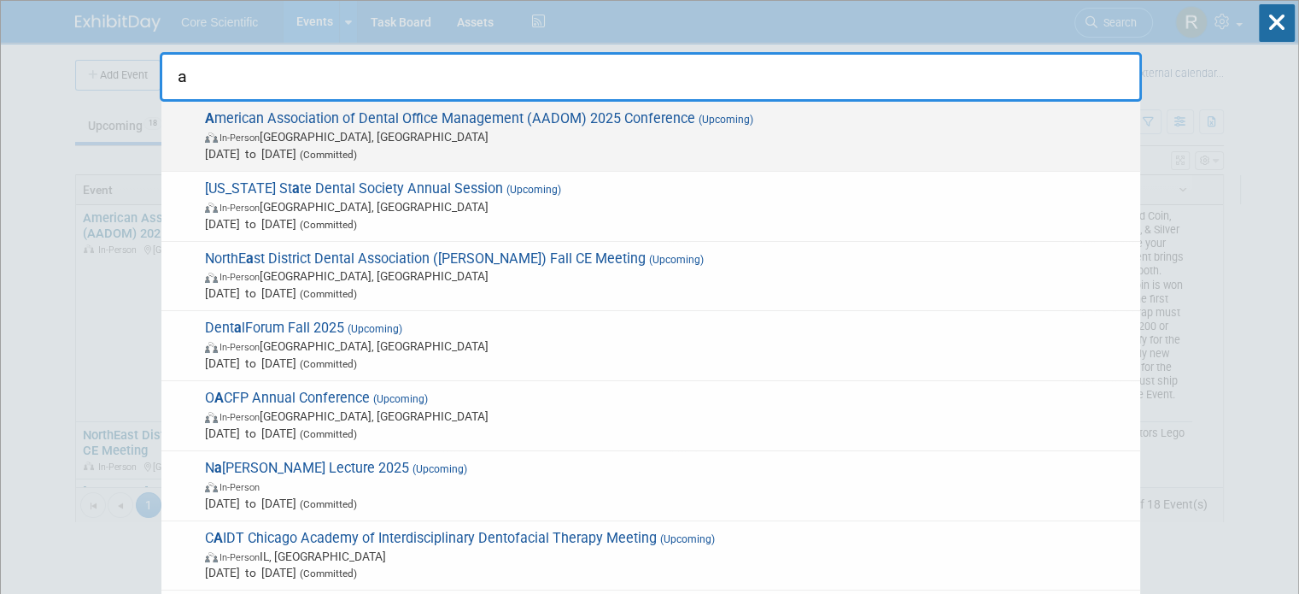
type input "a"
click at [630, 117] on span "A merican Association of Dental Office Management (AADOM) 2025 Conference (Upco…" at bounding box center [666, 136] width 932 height 52
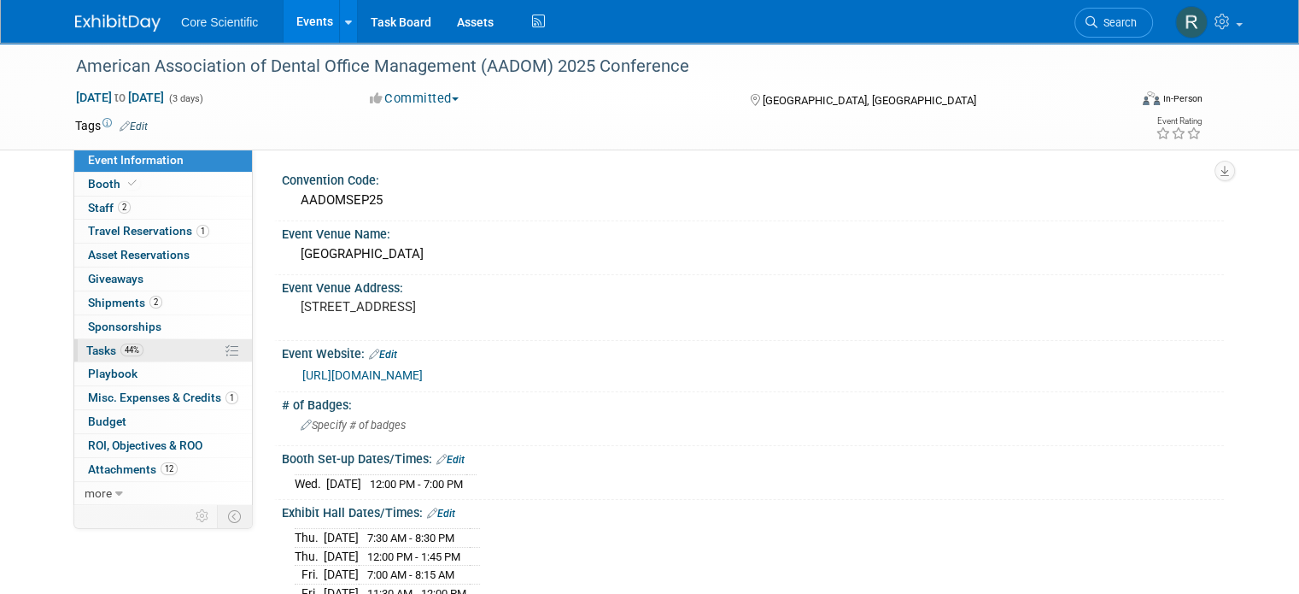
click at [175, 345] on link "44% Tasks 44%" at bounding box center [163, 350] width 178 height 23
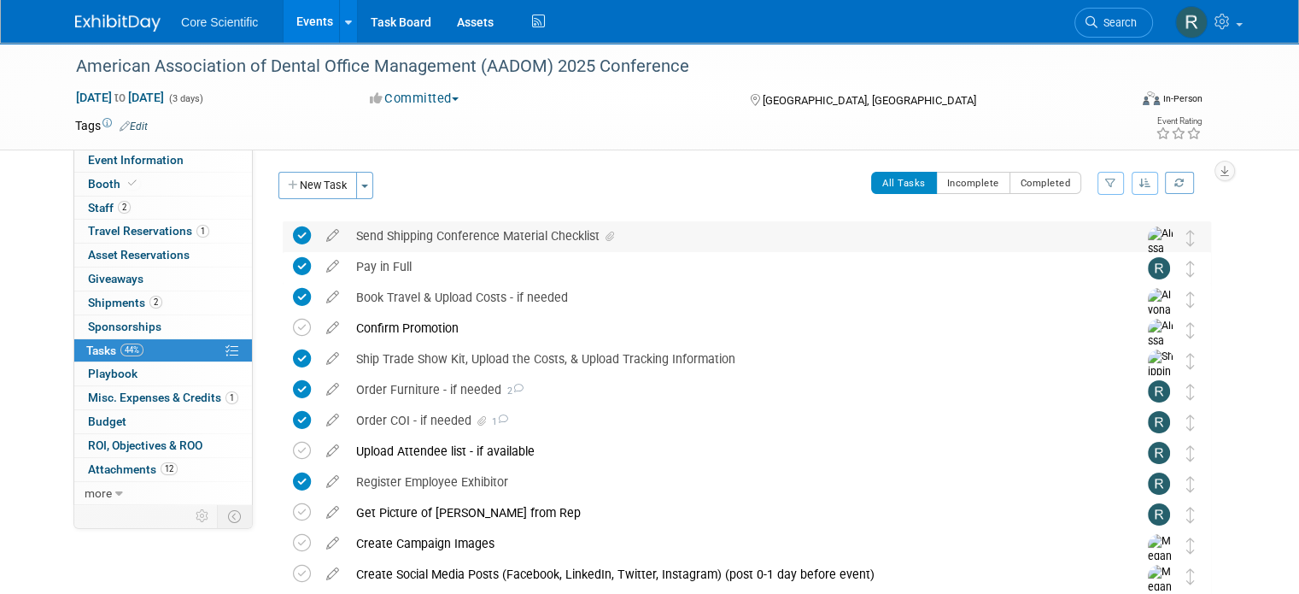
click at [600, 239] on span at bounding box center [607, 237] width 15 height 12
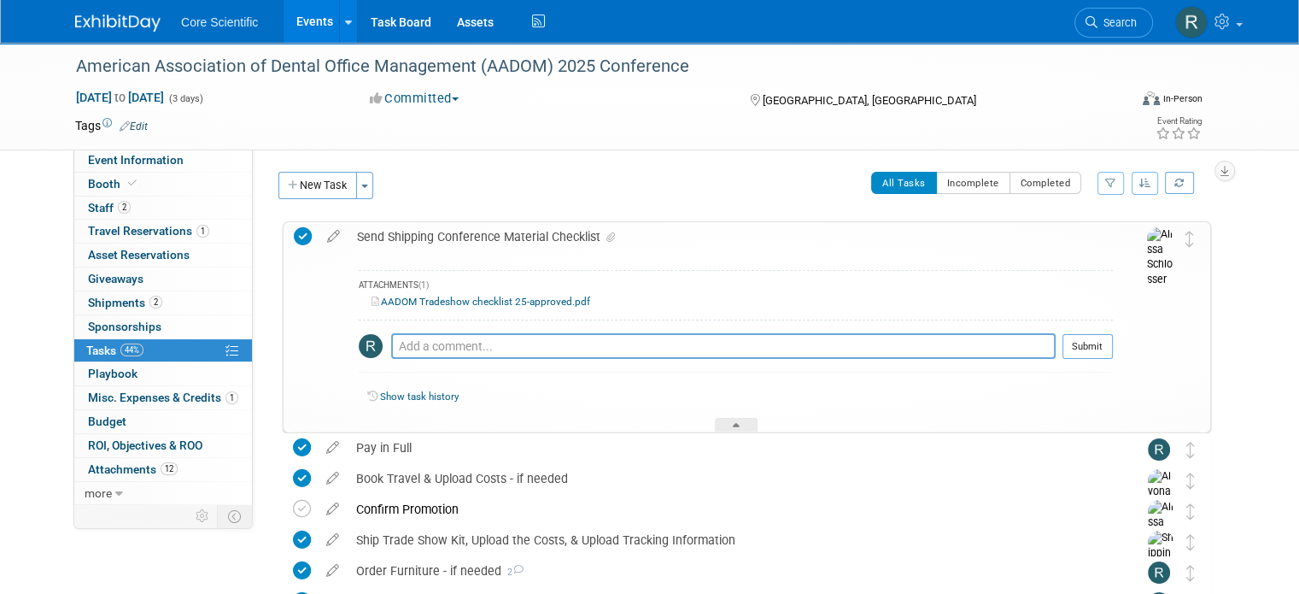
click at [533, 308] on div "AADOM Tradeshow checklist 25-approved.pdf" at bounding box center [736, 302] width 754 height 16
click at [533, 302] on link "AADOM Tradeshow checklist 25-approved.pdf" at bounding box center [481, 302] width 219 height 12
click at [170, 157] on link "Event Information" at bounding box center [163, 160] width 178 height 23
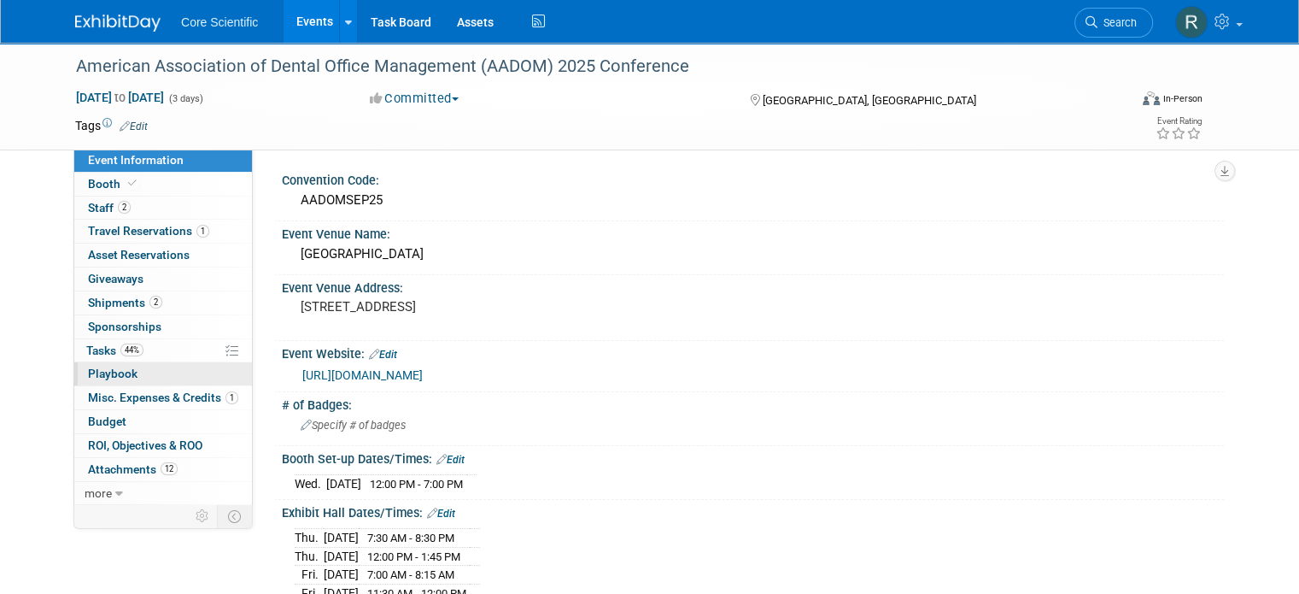
click at [161, 365] on link "0 Playbook 0" at bounding box center [163, 373] width 178 height 23
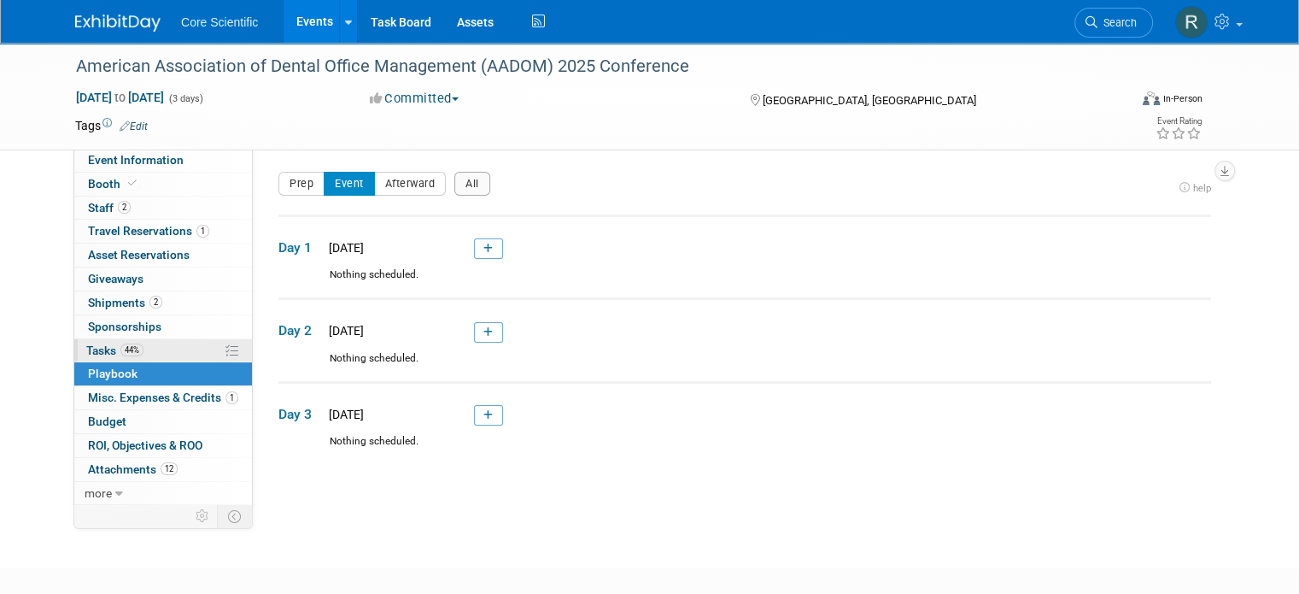
click at [169, 353] on link "44% Tasks 44%" at bounding box center [163, 350] width 178 height 23
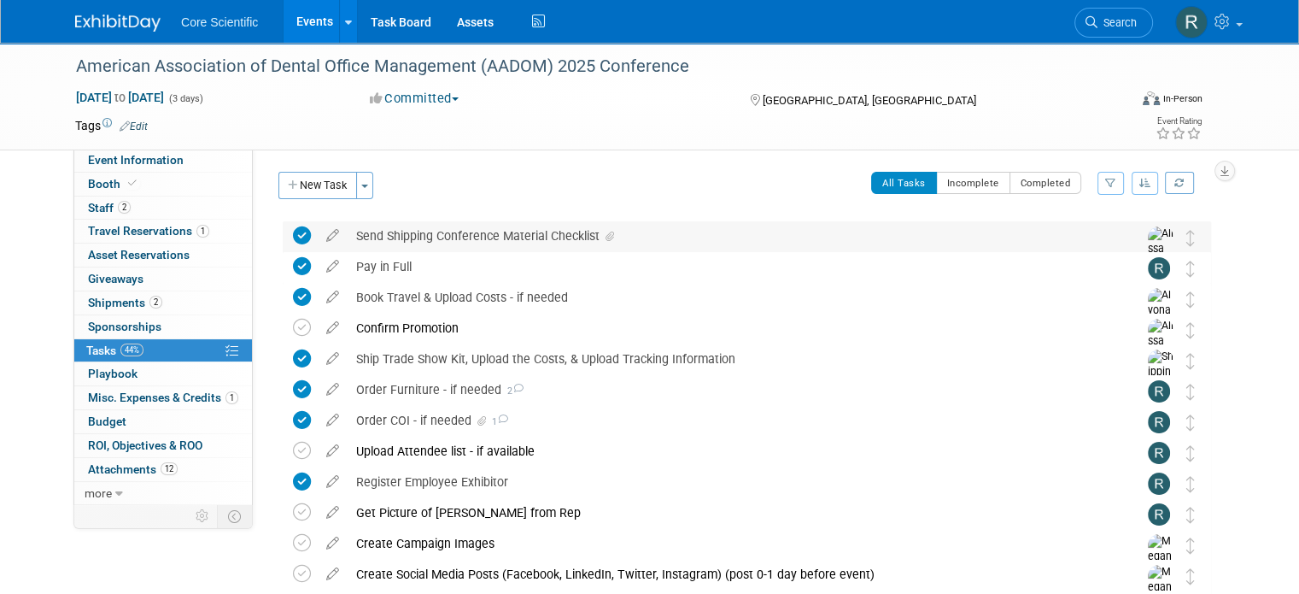
click at [606, 231] on icon at bounding box center [610, 236] width 9 height 10
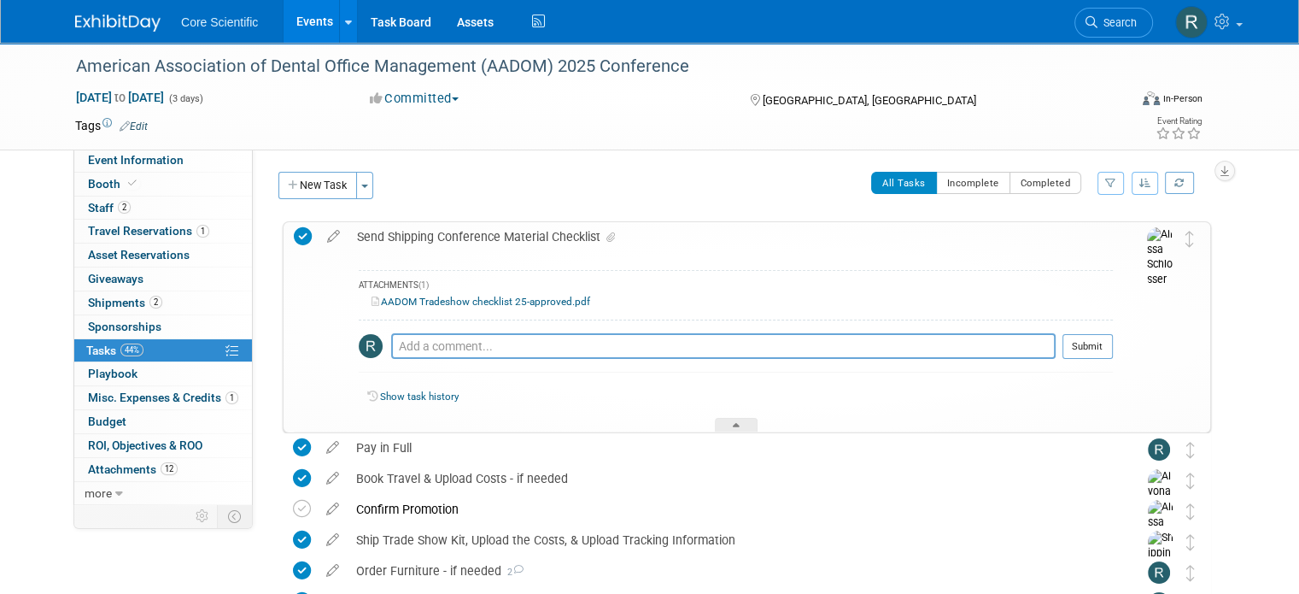
click at [544, 307] on div "AADOM Tradeshow checklist 25-approved.pdf" at bounding box center [736, 302] width 754 height 16
click at [544, 305] on link "AADOM Tradeshow checklist 25-approved.pdf" at bounding box center [481, 302] width 219 height 12
click at [528, 175] on div "All Tasks Incomplete Completed Filter by Assignee -- Select Assignee -- All una…" at bounding box center [797, 190] width 829 height 36
